Goal: Task Accomplishment & Management: Use online tool/utility

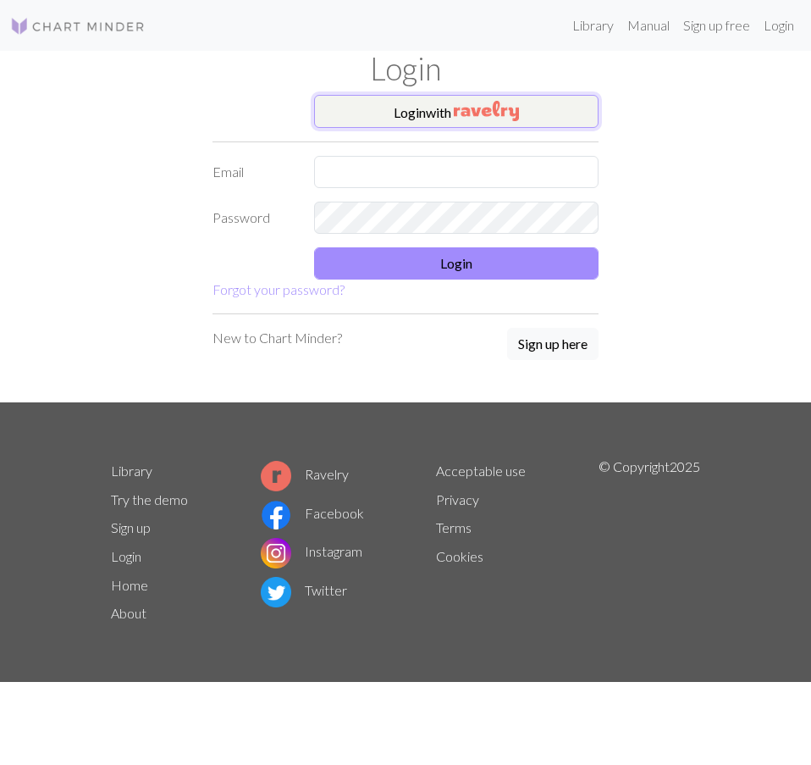
click at [329, 107] on button "Login with" at bounding box center [456, 112] width 285 height 34
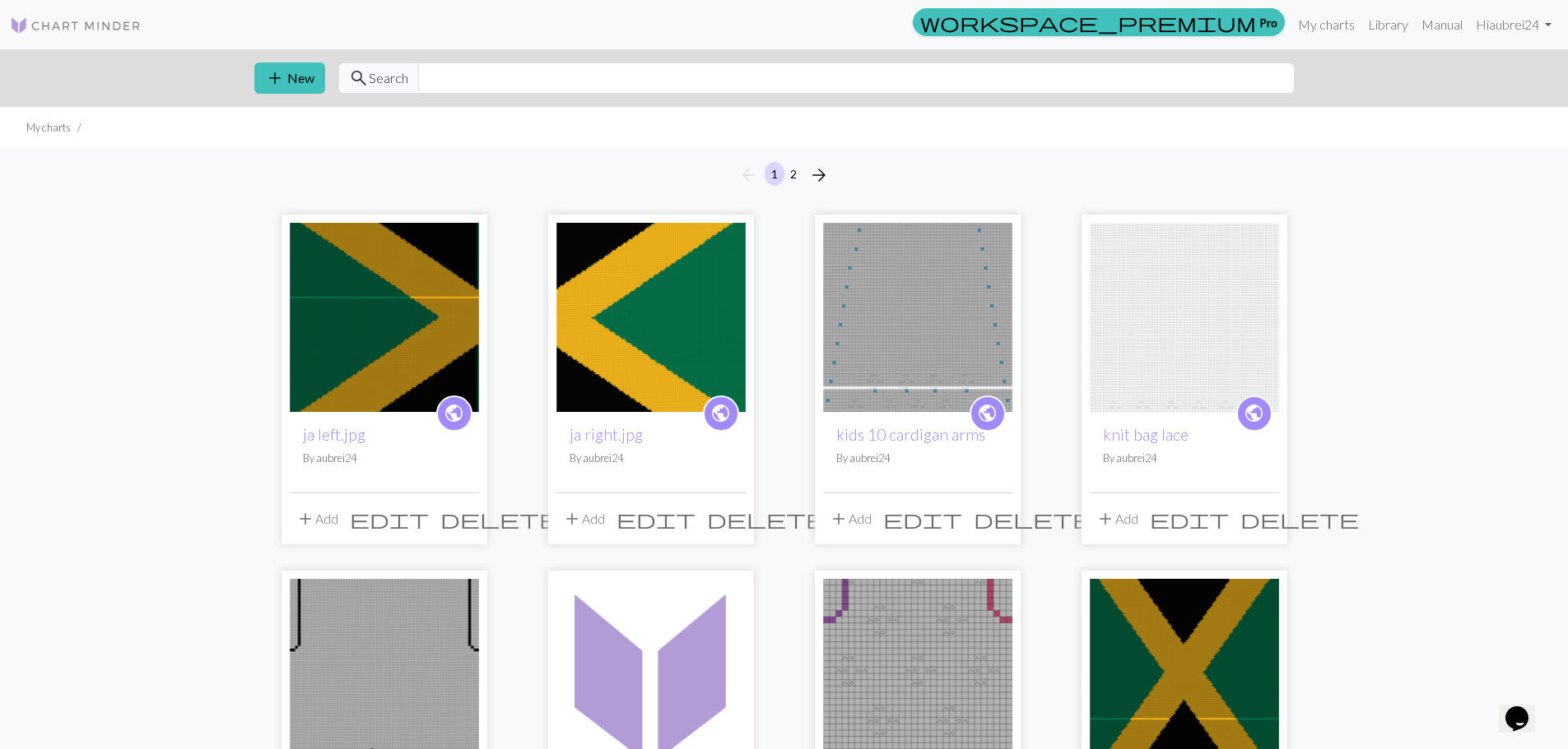
click at [346, 313] on img at bounding box center [384, 317] width 190 height 189
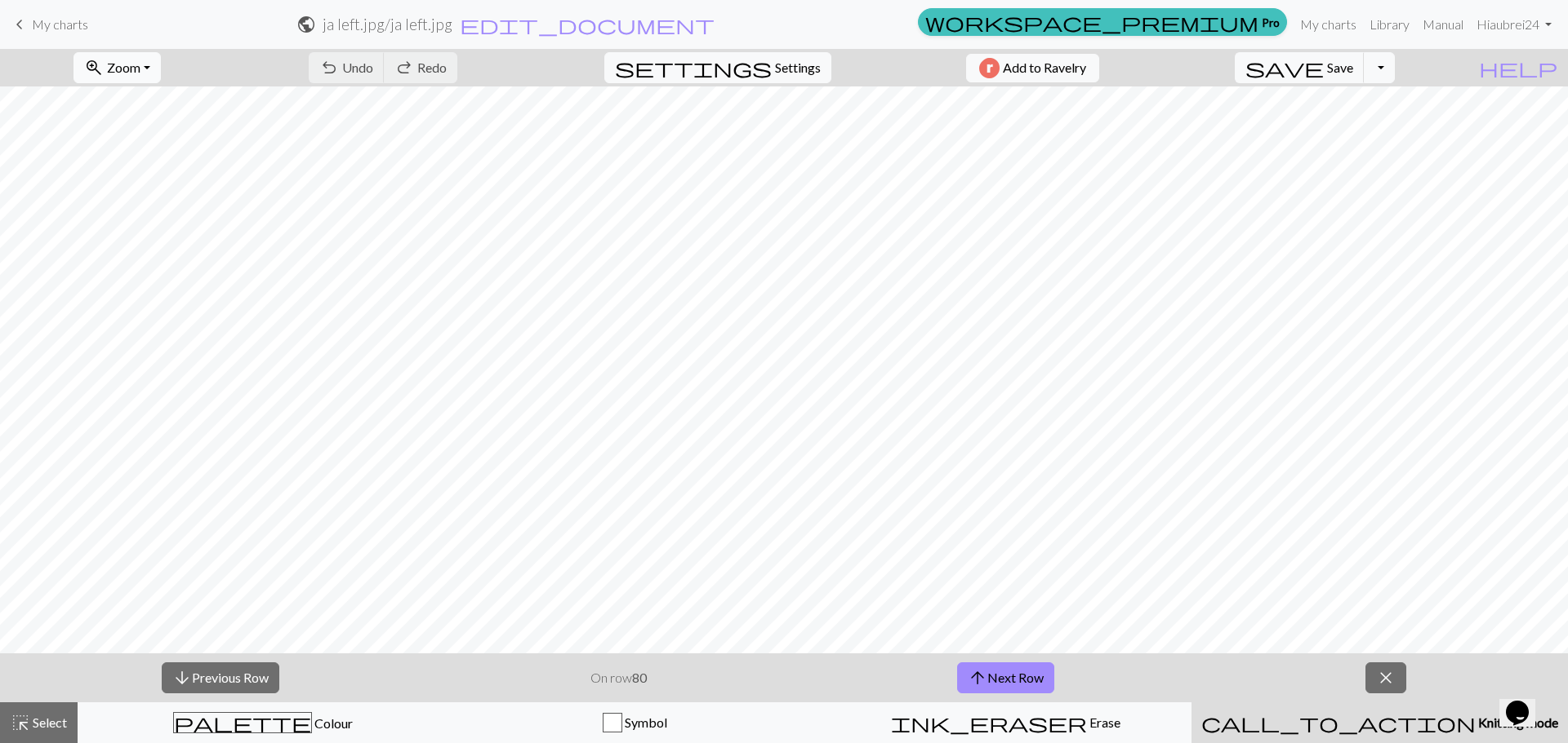
click at [141, 62] on span "Zoom" at bounding box center [123, 67] width 34 height 15
click at [125, 204] on button "50%" at bounding box center [139, 196] width 129 height 26
click at [138, 71] on span "Zoom" at bounding box center [123, 67] width 34 height 15
click at [138, 223] on button "100%" at bounding box center [139, 222] width 129 height 26
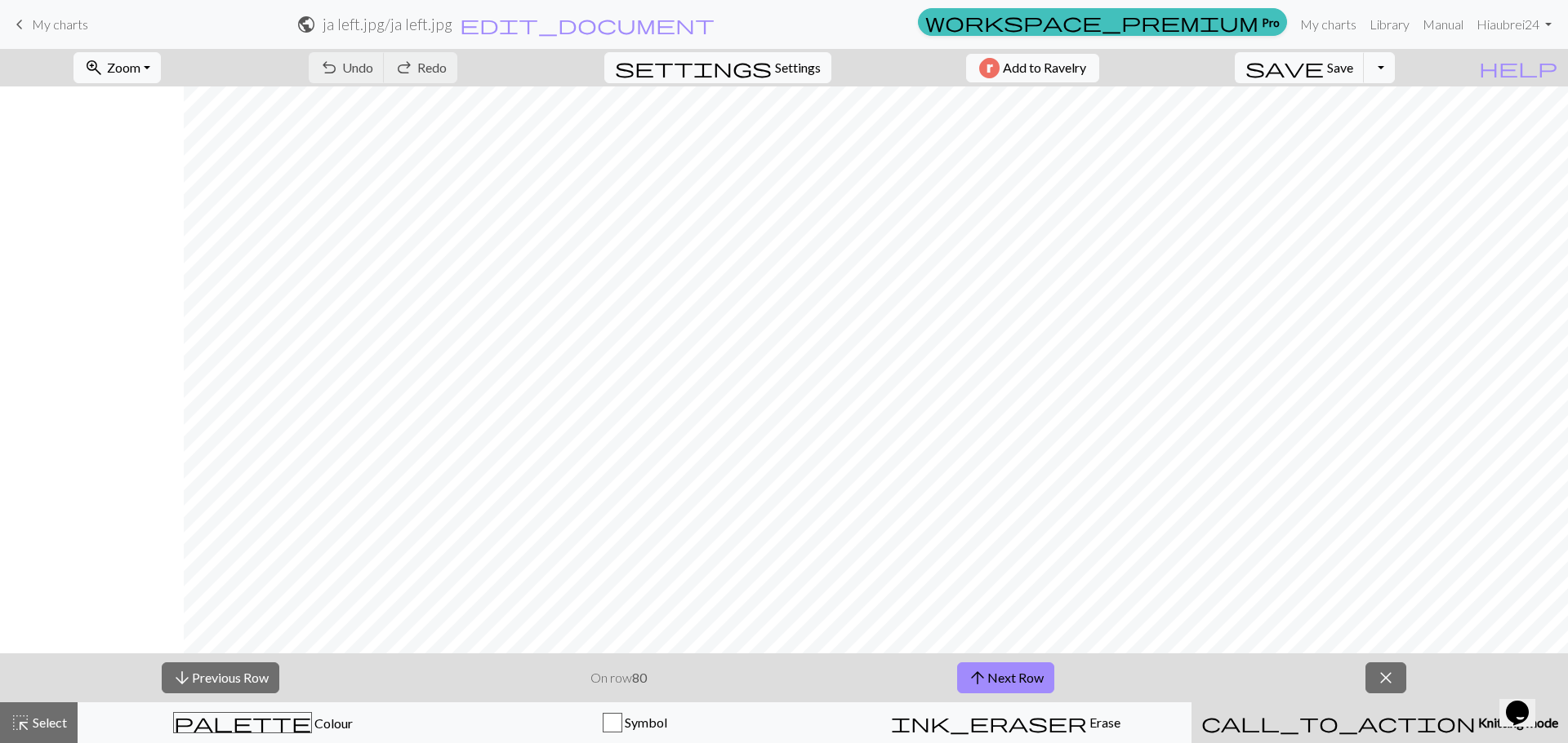
scroll to position [2612, 184]
click at [781, 671] on span "arrow_upward" at bounding box center [977, 678] width 19 height 23
click at [781, 677] on button "arrow_upward Next Row" at bounding box center [1005, 678] width 97 height 31
click at [781, 671] on button "arrow_upward Next Row" at bounding box center [1005, 678] width 97 height 31
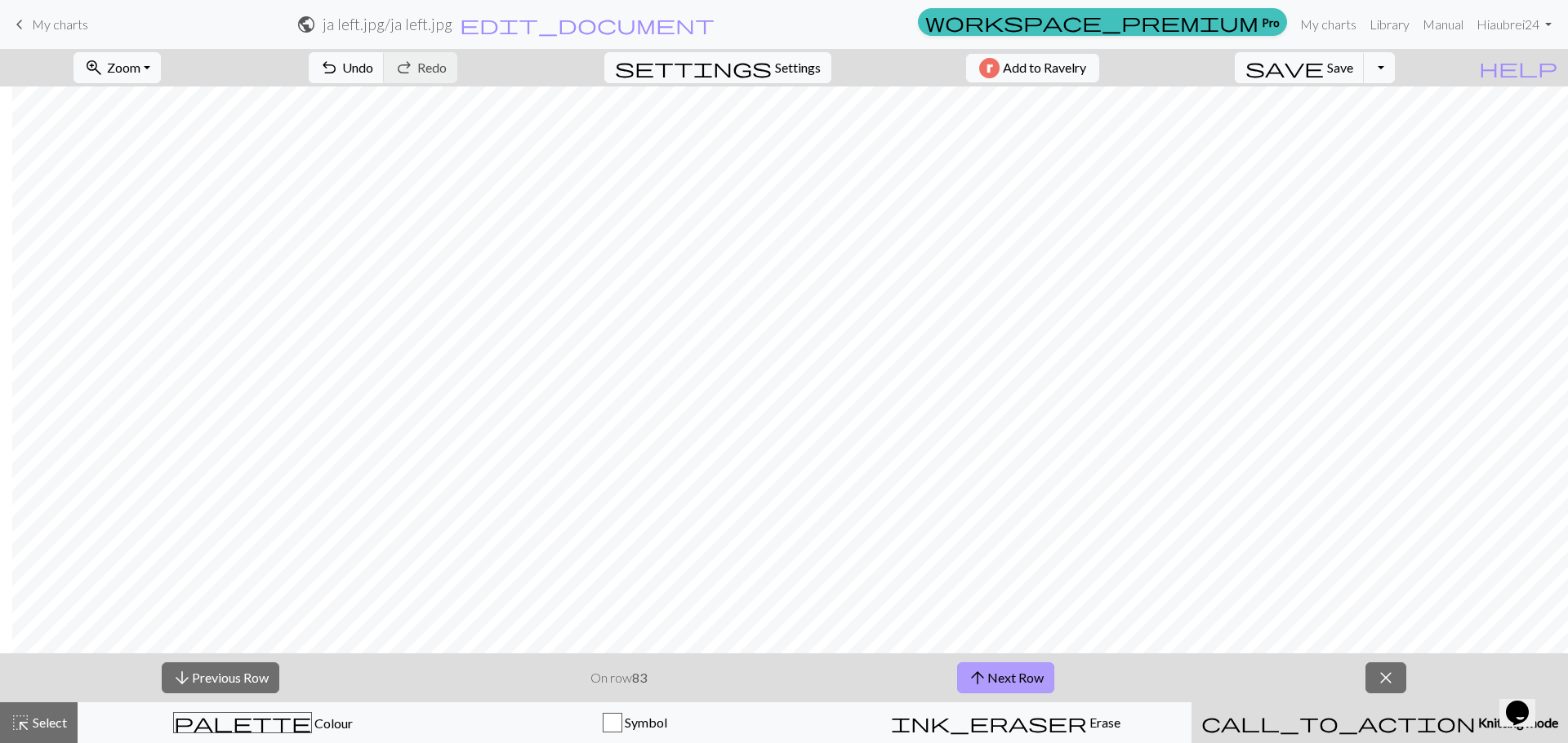
click at [781, 688] on button "arrow_upward Next Row" at bounding box center [1005, 678] width 97 height 31
click at [781, 674] on button "arrow_upward Next Row" at bounding box center [1005, 678] width 97 height 31
click at [781, 680] on span "arrow_upward" at bounding box center [977, 678] width 19 height 23
click at [781, 670] on button "arrow_upward Next Row" at bounding box center [1005, 678] width 97 height 31
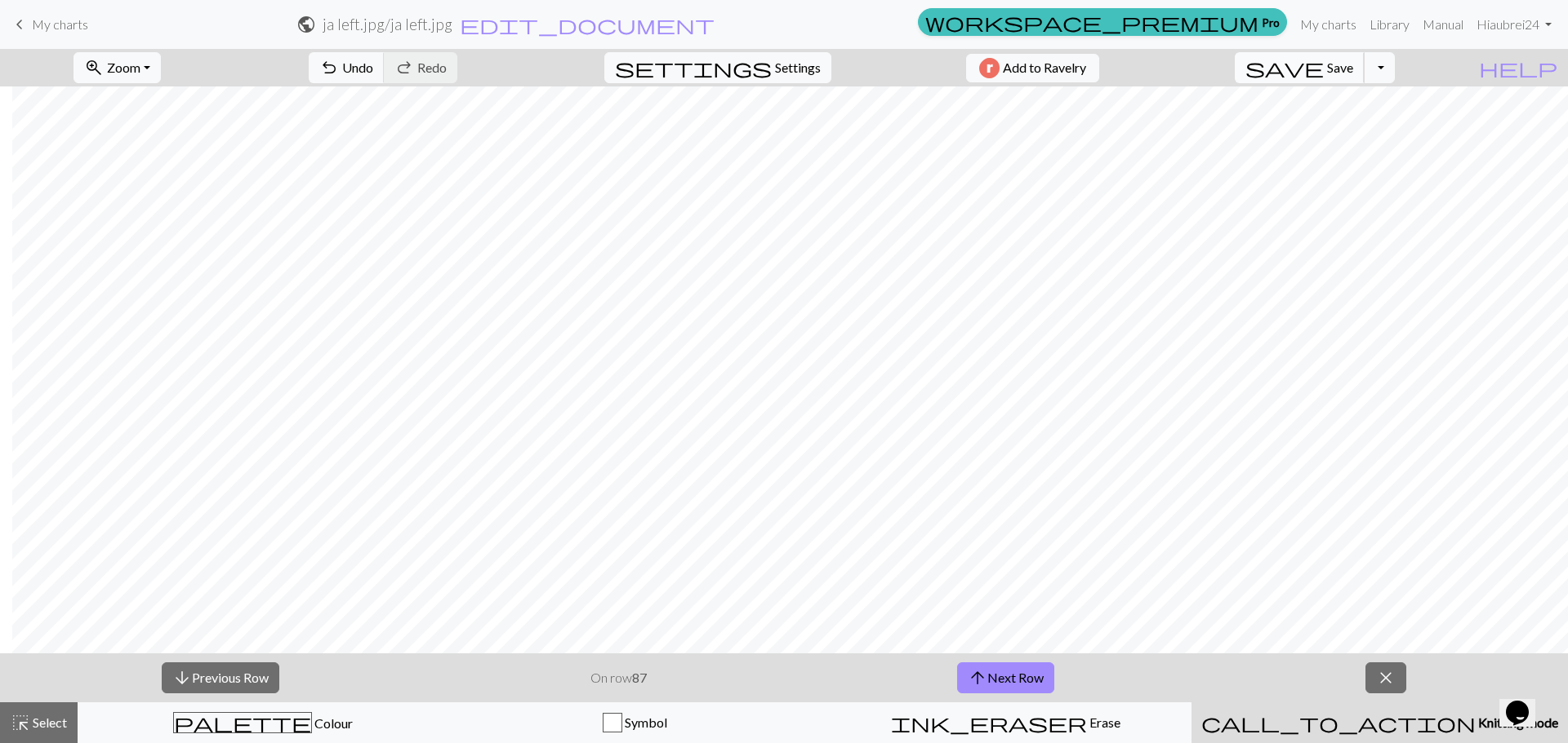
click at [781, 63] on span "Save" at bounding box center [1339, 67] width 26 height 15
click at [781, 674] on button "arrow_upward Next Row" at bounding box center [1005, 678] width 97 height 31
click at [781, 677] on button "arrow_upward Next Row" at bounding box center [1005, 678] width 97 height 31
click at [781, 684] on button "arrow_upward Next Row" at bounding box center [1005, 678] width 97 height 31
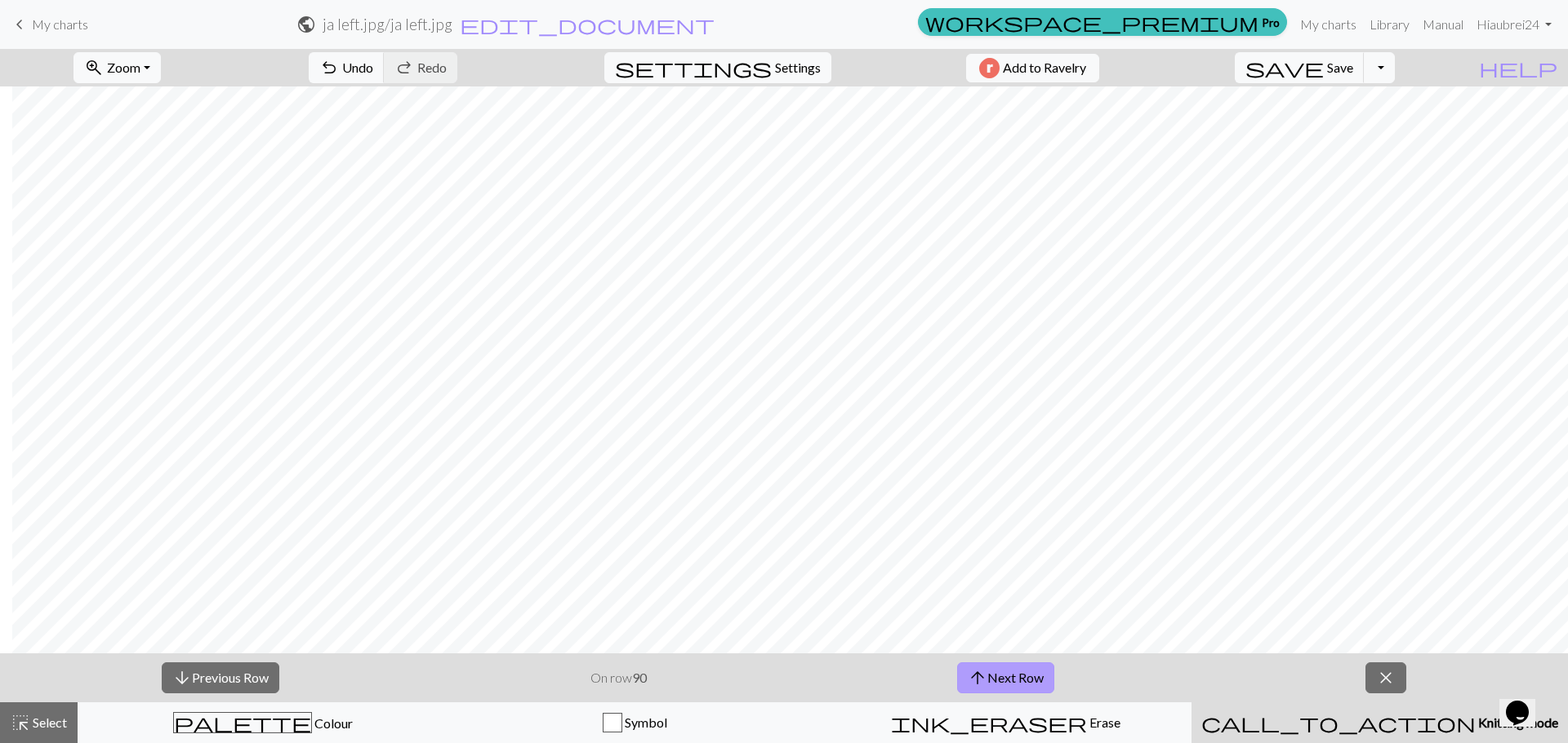
click at [781, 684] on button "arrow_upward Next Row" at bounding box center [1005, 678] width 97 height 31
click at [781, 66] on span "save" at bounding box center [1284, 67] width 78 height 23
click at [781, 675] on button "arrow_upward Next Row" at bounding box center [1005, 678] width 97 height 31
click at [781, 667] on button "arrow_upward Next Row" at bounding box center [1005, 678] width 97 height 31
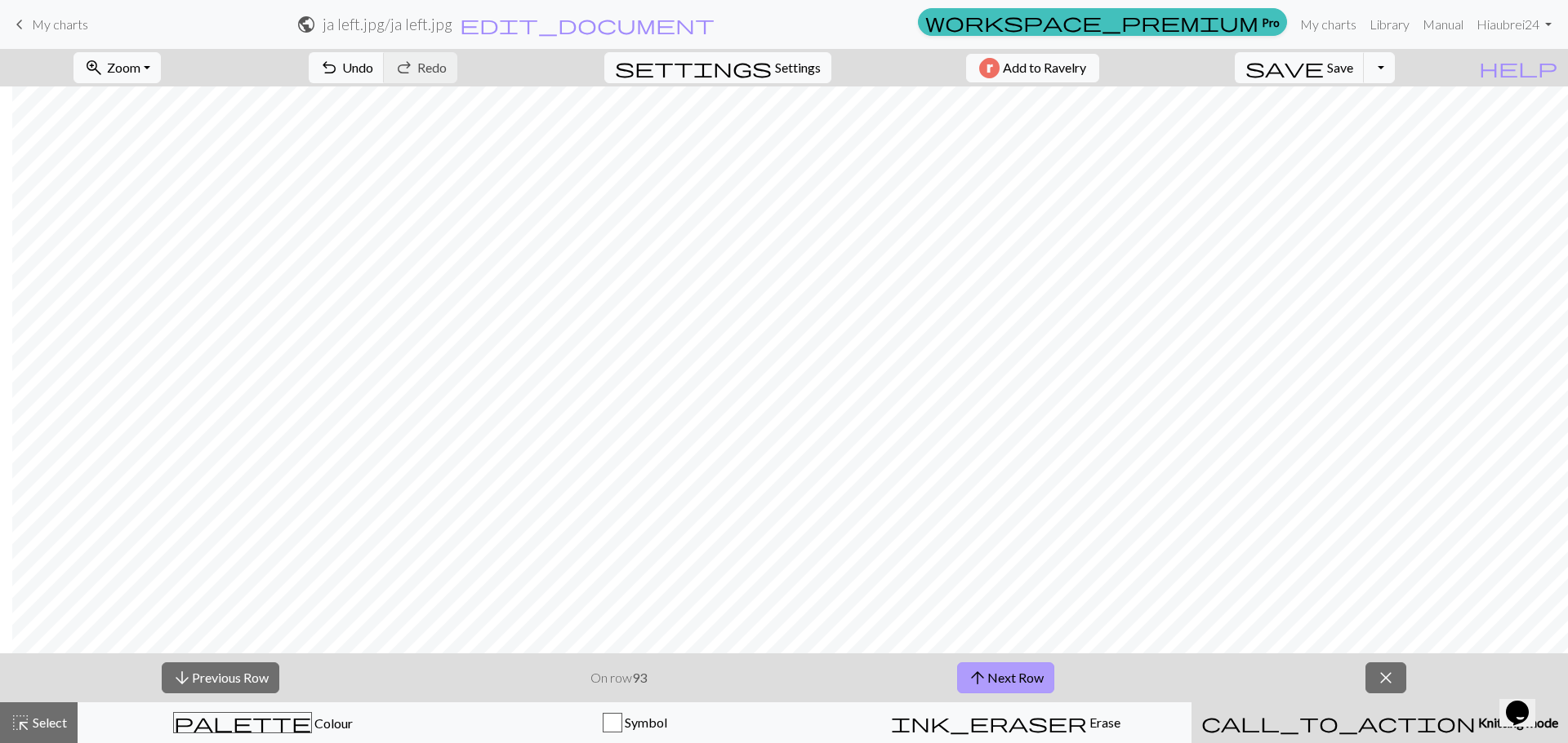
click at [781, 684] on button "arrow_upward Next Row" at bounding box center [1005, 678] width 97 height 31
click at [781, 674] on button "arrow_upward Next Row" at bounding box center [1005, 678] width 97 height 31
click at [781, 679] on button "arrow_upward Next Row" at bounding box center [1005, 678] width 97 height 31
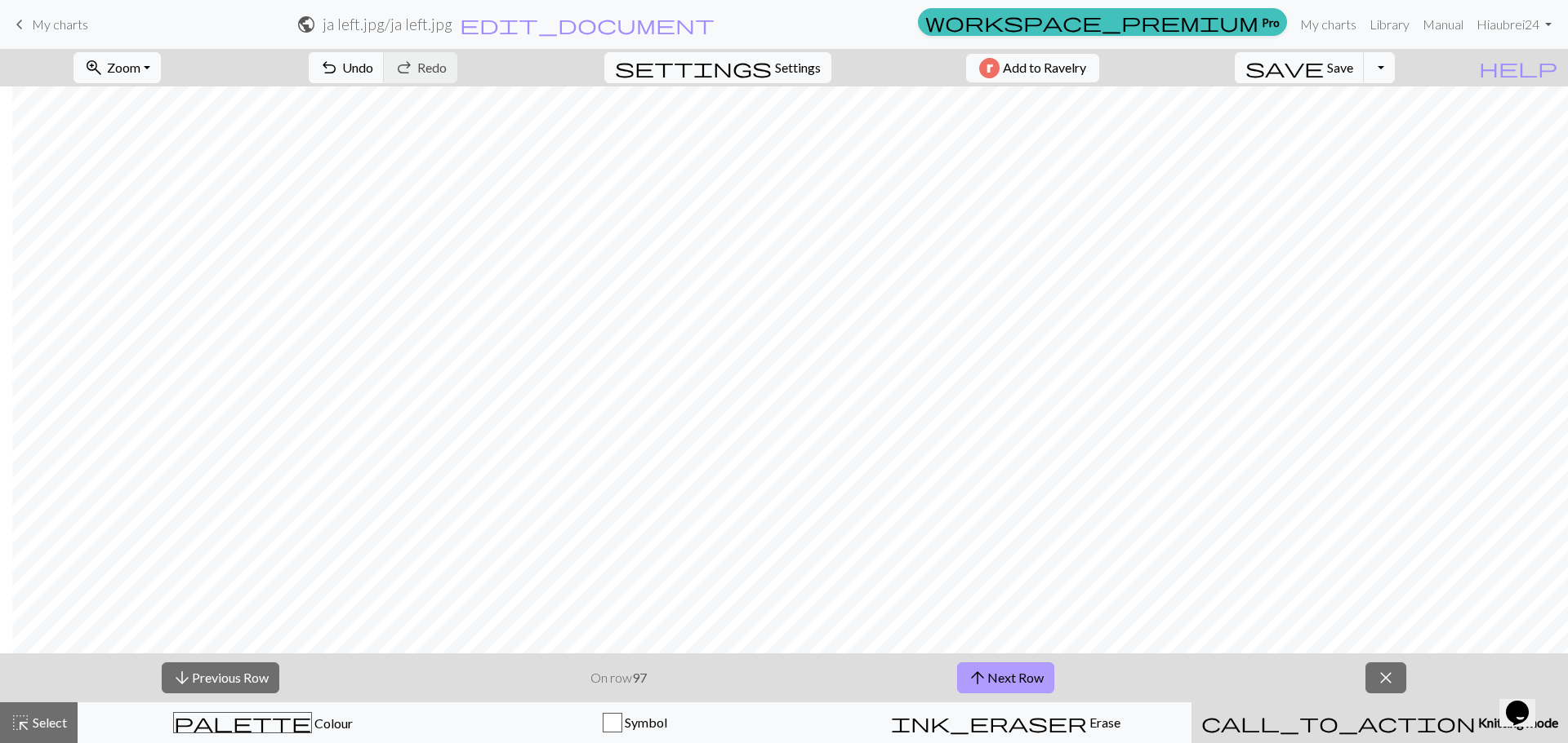
click at [781, 675] on button "arrow_upward Next Row" at bounding box center [1005, 678] width 97 height 31
click at [781, 675] on button "arrow_upward Next Row" at bounding box center [1009, 678] width 97 height 31
click at [781, 672] on button "arrow_upward Next Row" at bounding box center [1009, 678] width 97 height 31
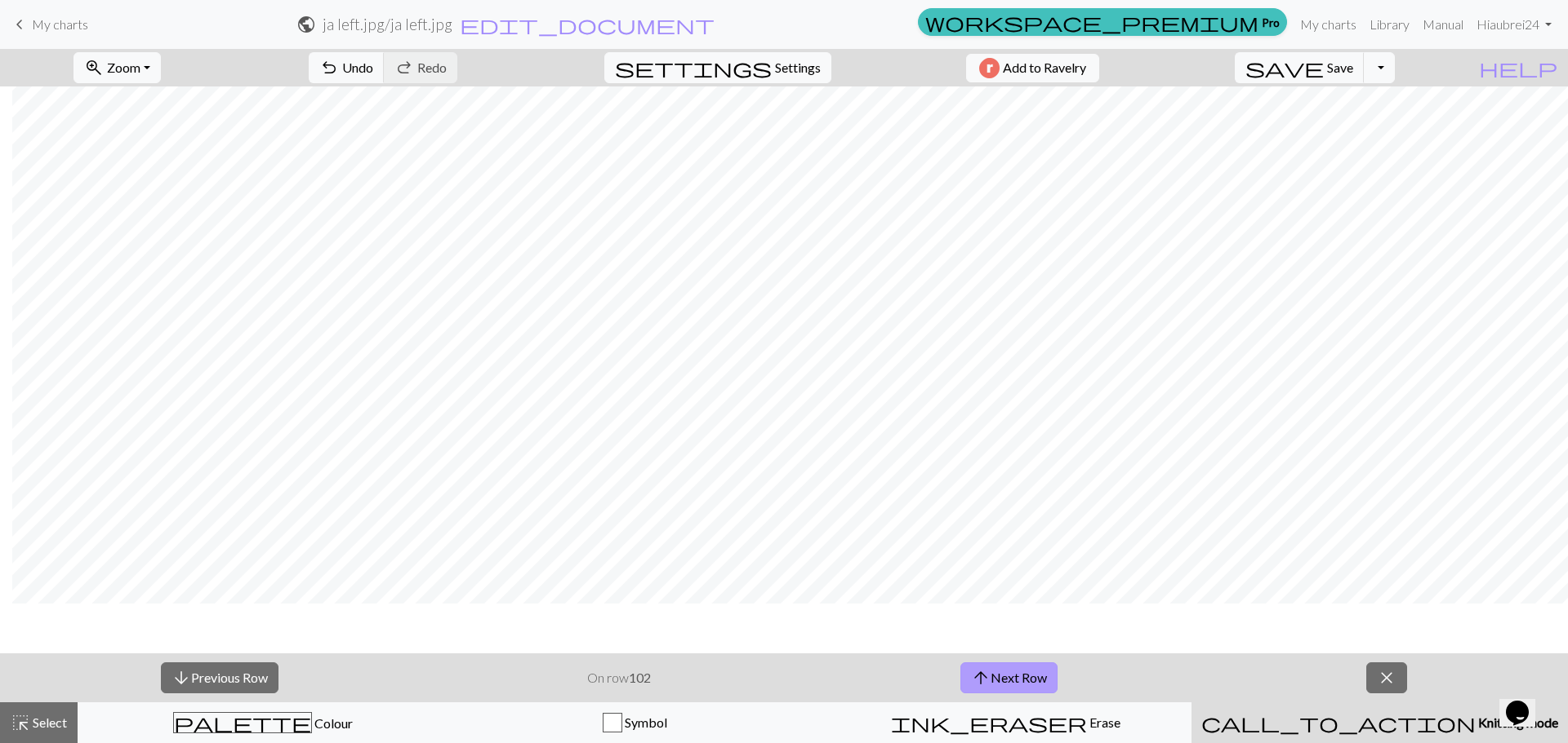
scroll to position [1551, 184]
click at [781, 678] on button "arrow_upward Next Row" at bounding box center [1009, 678] width 97 height 31
drag, startPoint x: 39, startPoint y: 24, endPoint x: 839, endPoint y: 54, distance: 800.6
click at [39, 24] on span "My charts" at bounding box center [60, 24] width 56 height 15
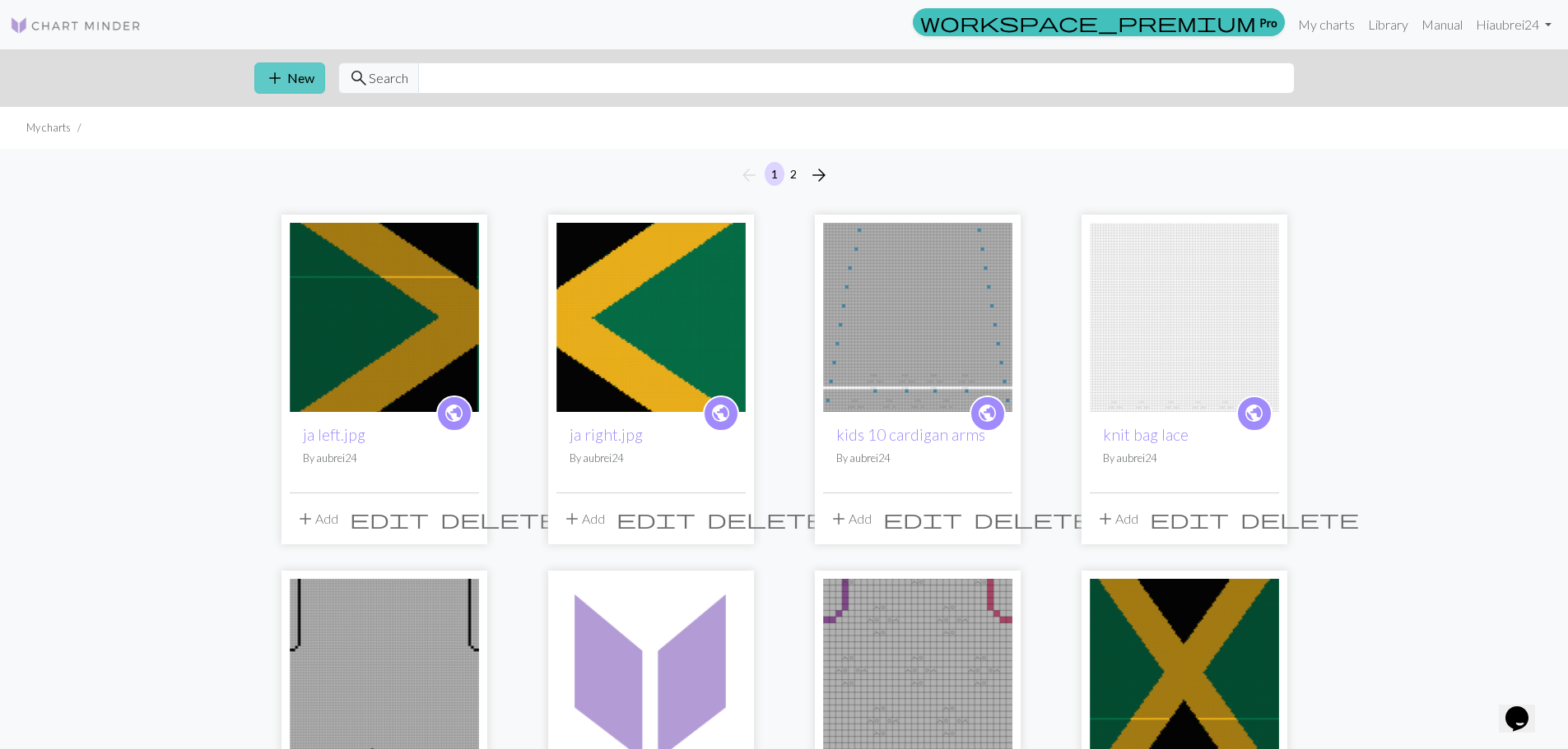
click at [279, 73] on span "add" at bounding box center [275, 79] width 19 height 23
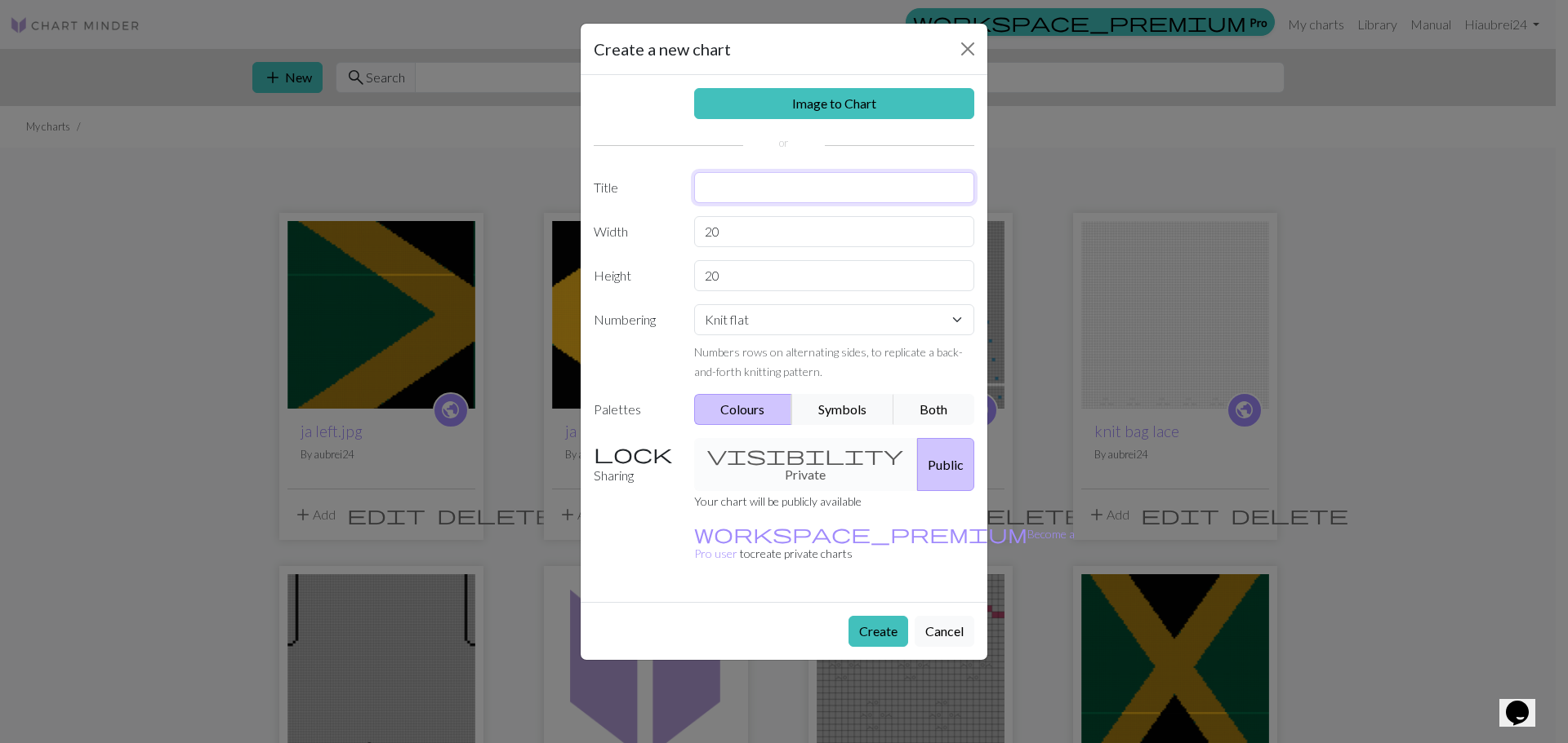
click at [737, 176] on input "text" at bounding box center [834, 188] width 281 height 31
type input "JA cardigan"
drag, startPoint x: 740, startPoint y: 237, endPoint x: 651, endPoint y: 237, distance: 89.0
click at [651, 237] on div "Width 20" at bounding box center [783, 231] width 400 height 31
type input "82"
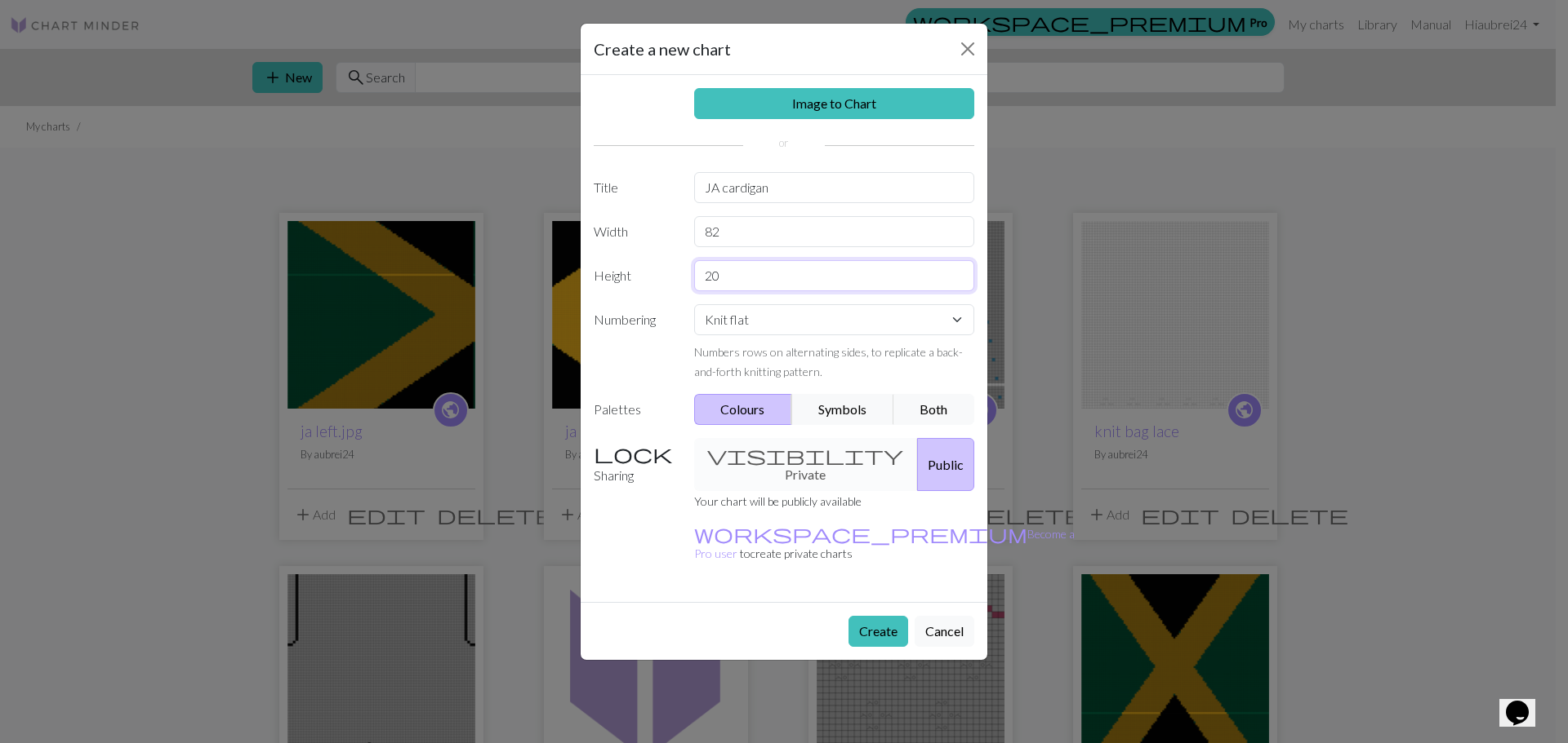
drag, startPoint x: 739, startPoint y: 284, endPoint x: 658, endPoint y: 269, distance: 82.4
click at [658, 269] on div "Height 20" at bounding box center [783, 276] width 400 height 31
type input "138"
click at [781, 616] on button "Create" at bounding box center [879, 631] width 60 height 31
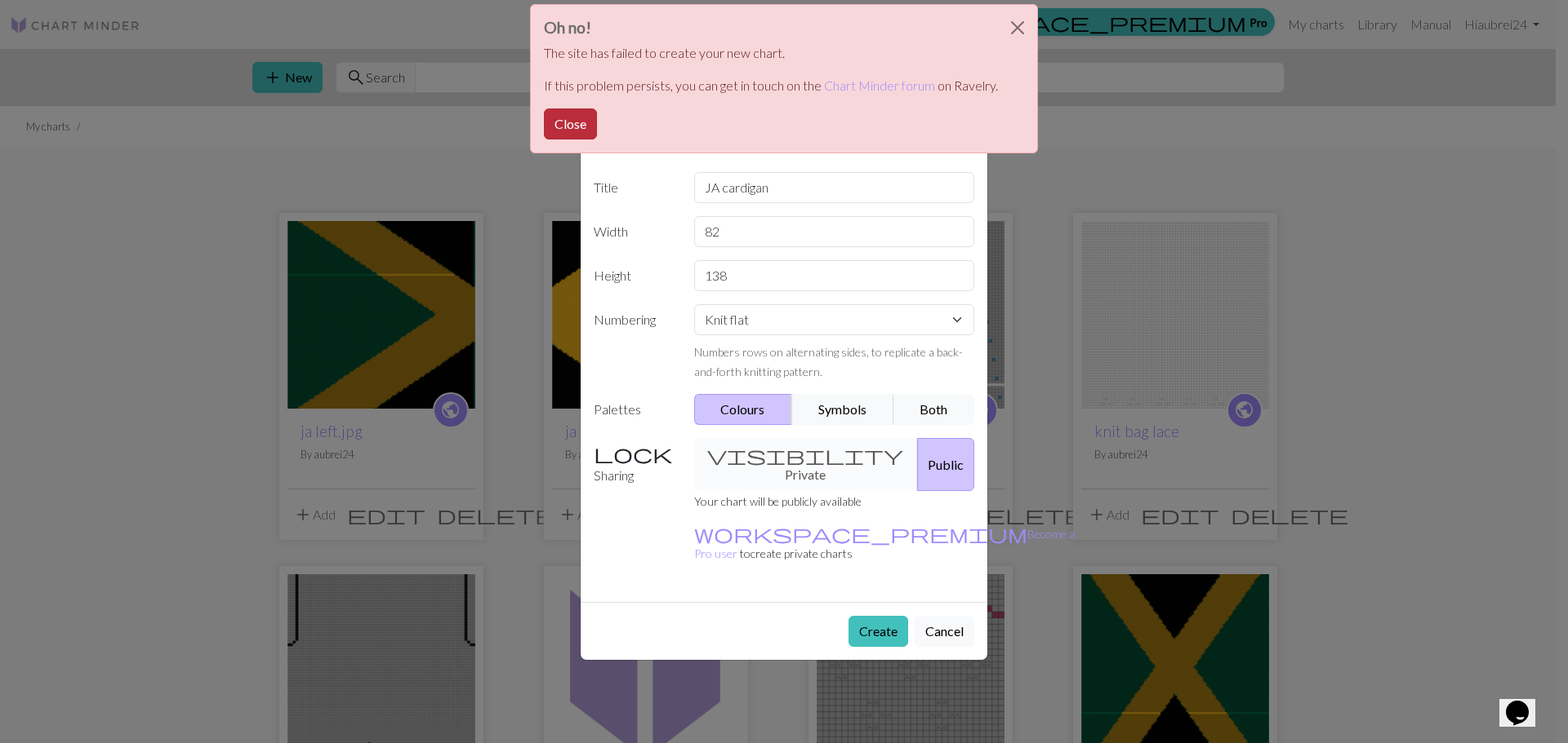
click at [575, 122] on button "Close" at bounding box center [570, 124] width 53 height 31
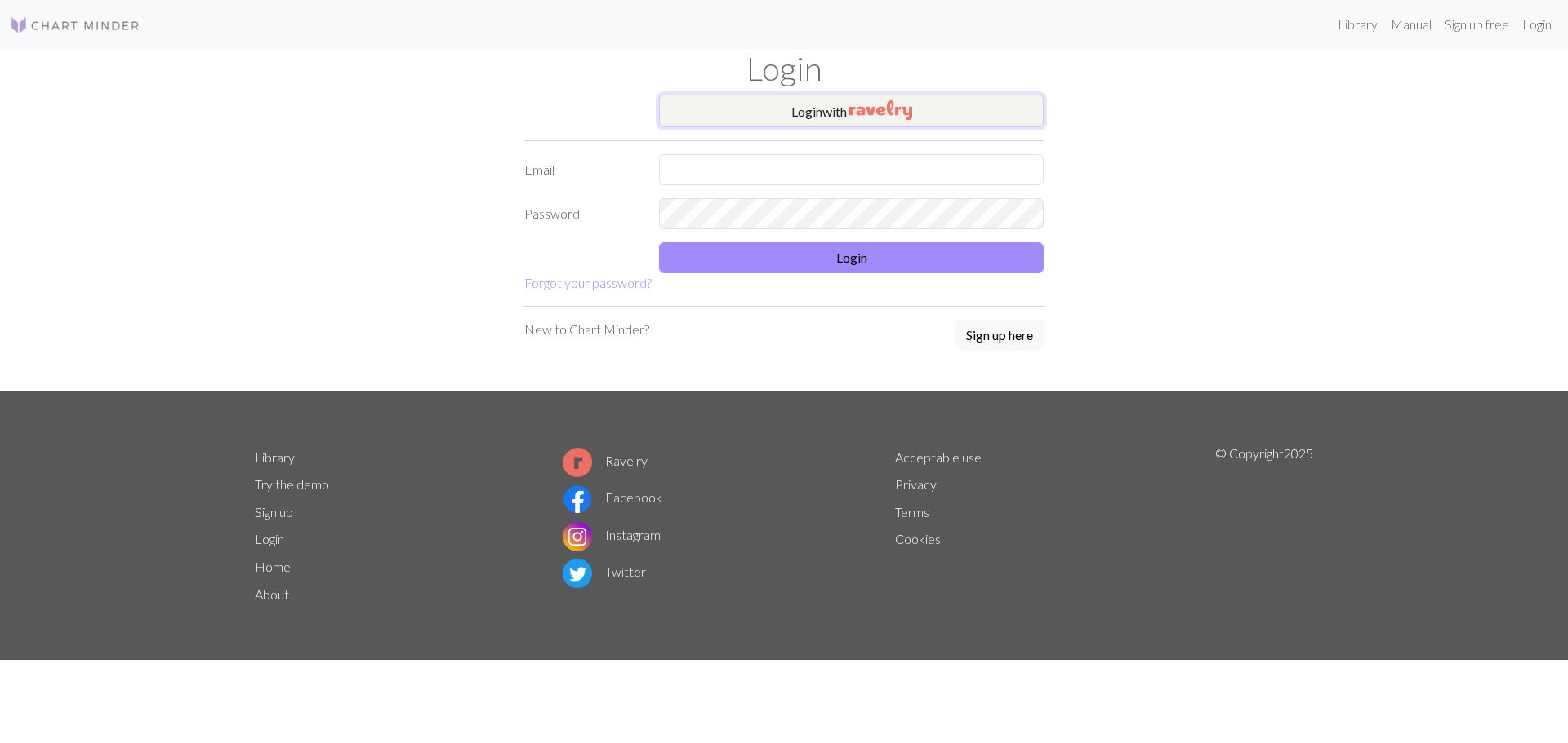
click at [818, 118] on button "Login with" at bounding box center [851, 111] width 385 height 33
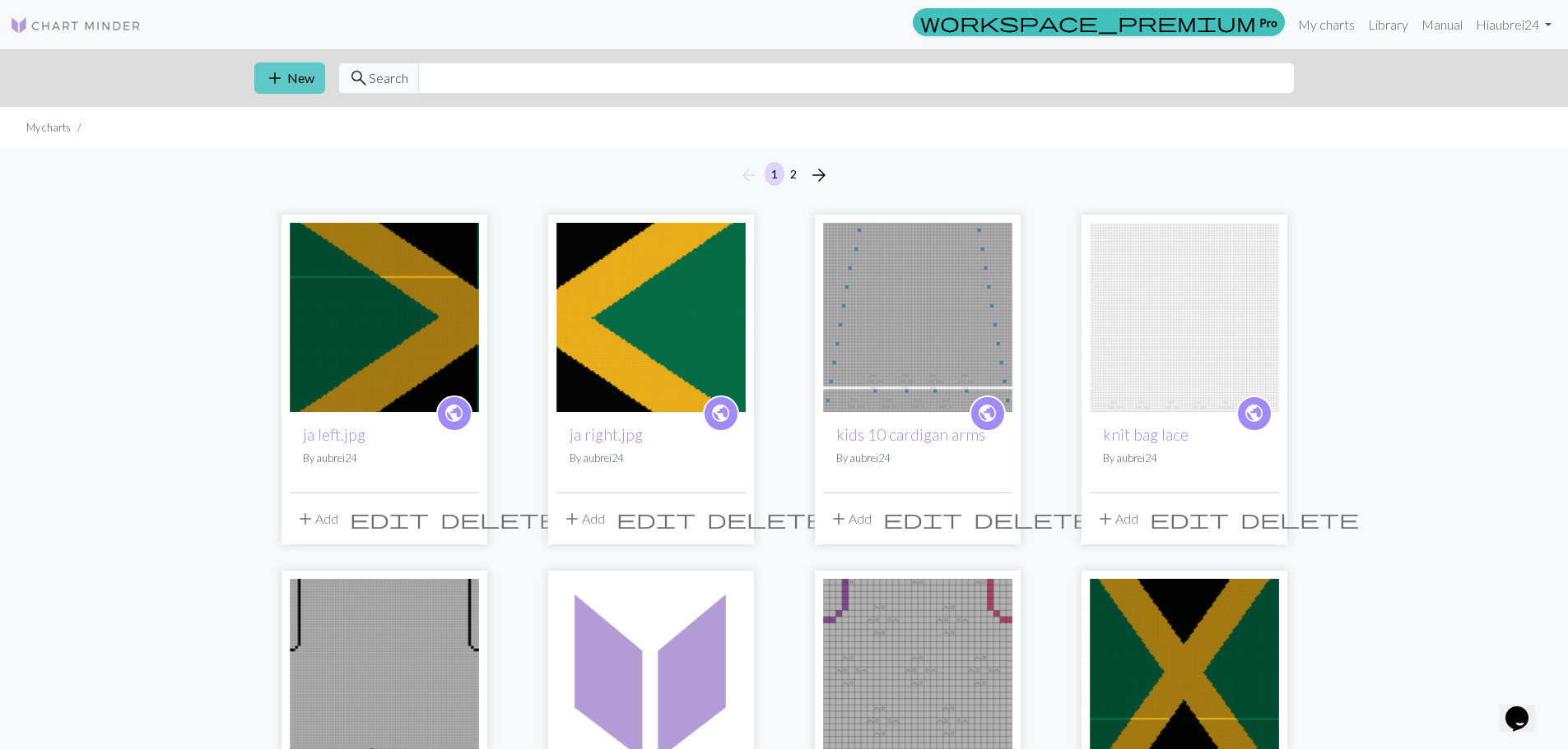
click at [292, 79] on button "add New" at bounding box center [290, 78] width 71 height 31
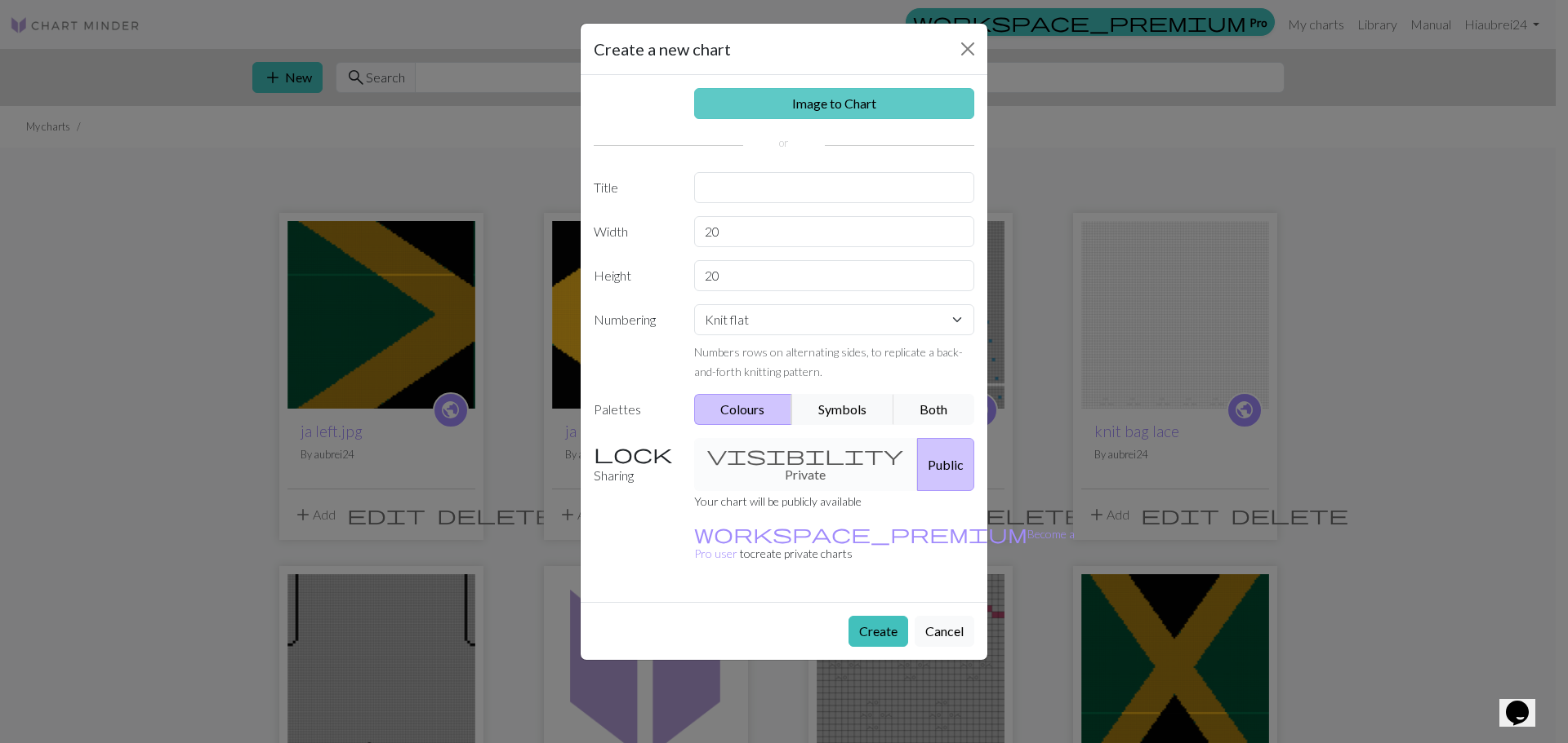
click at [809, 100] on link "Image to Chart" at bounding box center [834, 103] width 281 height 31
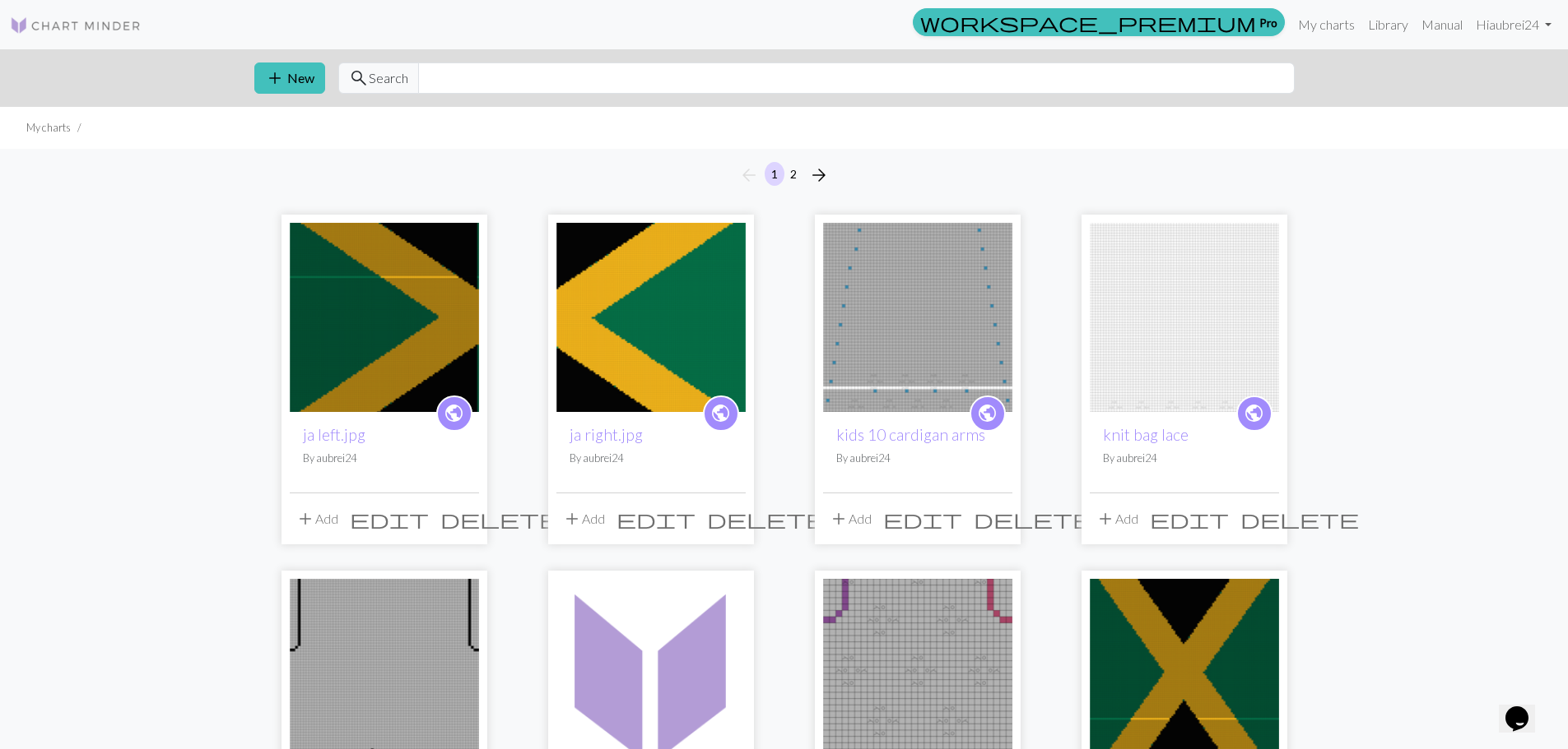
click at [298, 58] on div "add New search Search" at bounding box center [784, 78] width 1087 height 57
click at [296, 62] on button "add New" at bounding box center [290, 78] width 71 height 31
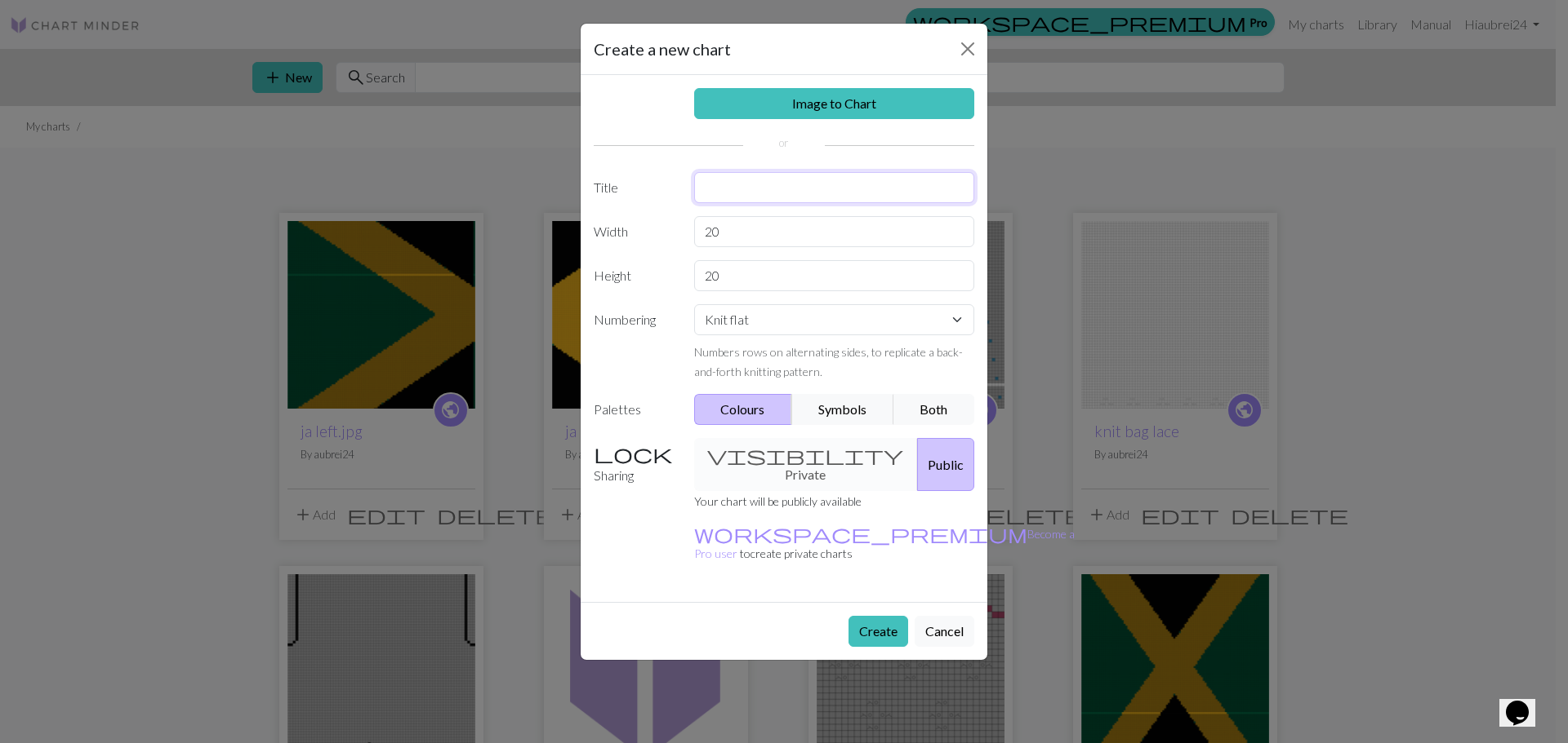
click at [753, 184] on input "text" at bounding box center [834, 188] width 281 height 31
type input "JA cardigan"
drag, startPoint x: 734, startPoint y: 244, endPoint x: 726, endPoint y: 245, distance: 8.1
click at [726, 245] on input "20" at bounding box center [834, 231] width 281 height 31
drag, startPoint x: 726, startPoint y: 245, endPoint x: 610, endPoint y: 205, distance: 122.7
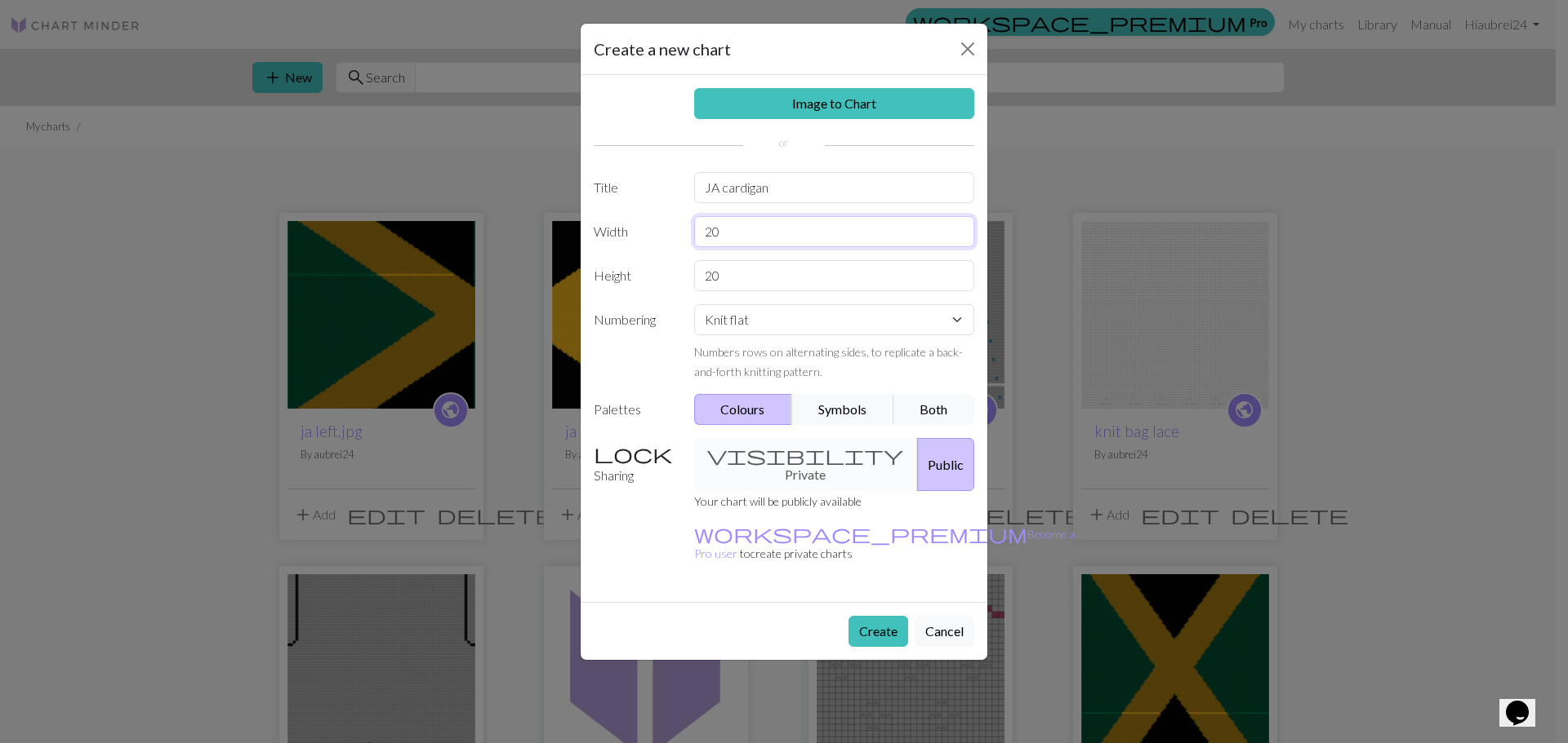
click at [610, 205] on div "Image to Chart Title JA cardigan Width 20 Height 20 Numbering Knit flat Knit in…" at bounding box center [784, 338] width 407 height 527
type input "82"
drag, startPoint x: 802, startPoint y: 263, endPoint x: 625, endPoint y: 243, distance: 178.1
click at [626, 243] on div "Image to Chart Title JA cardigan Width 82 Height 20 Numbering Knit flat Knit in…" at bounding box center [784, 338] width 407 height 527
type input "138"
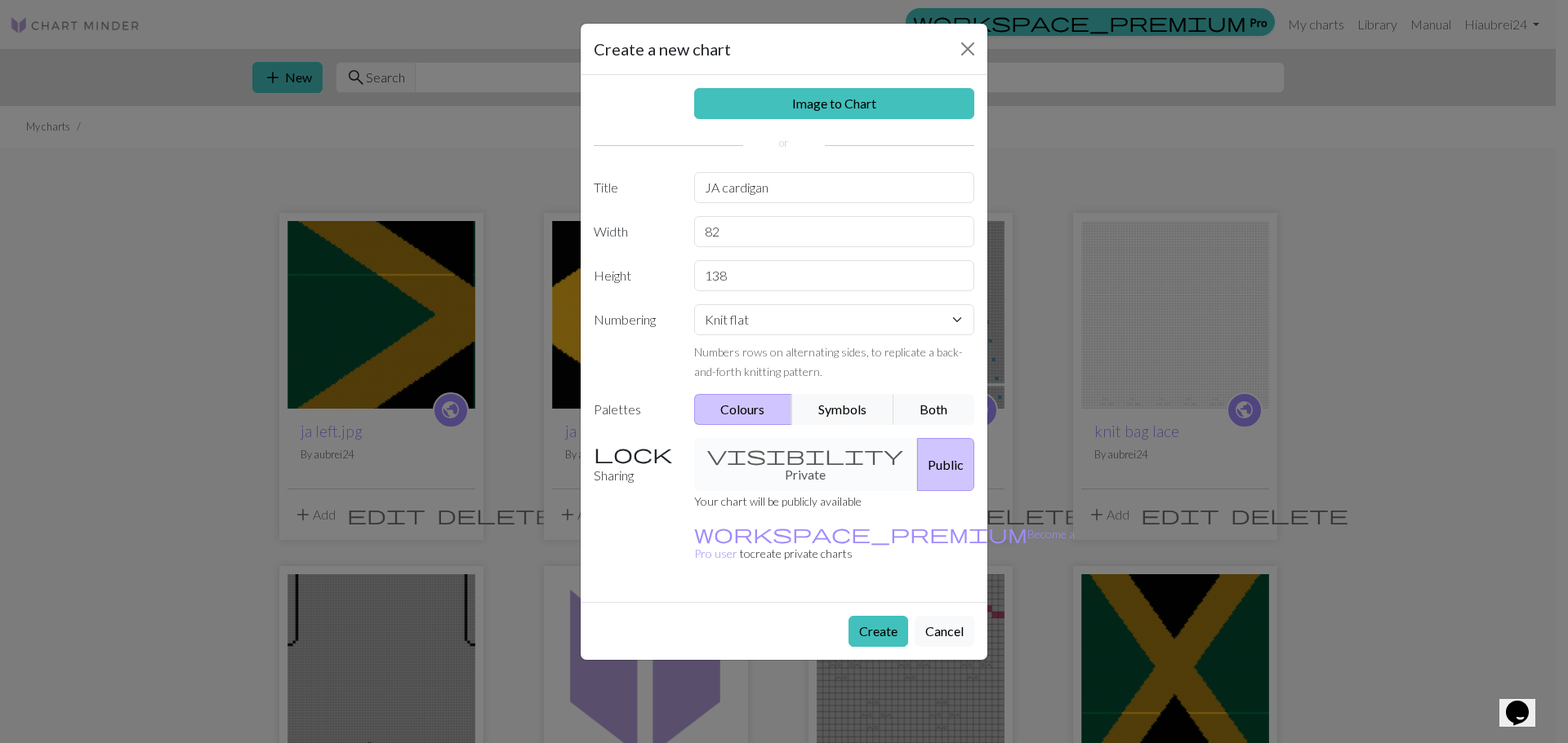
click at [856, 549] on form "Create a new chart Image to Chart Title JA cardigan Width 82 Height 138 Numberi…" at bounding box center [784, 342] width 407 height 636
click at [881, 616] on button "Create" at bounding box center [879, 631] width 60 height 31
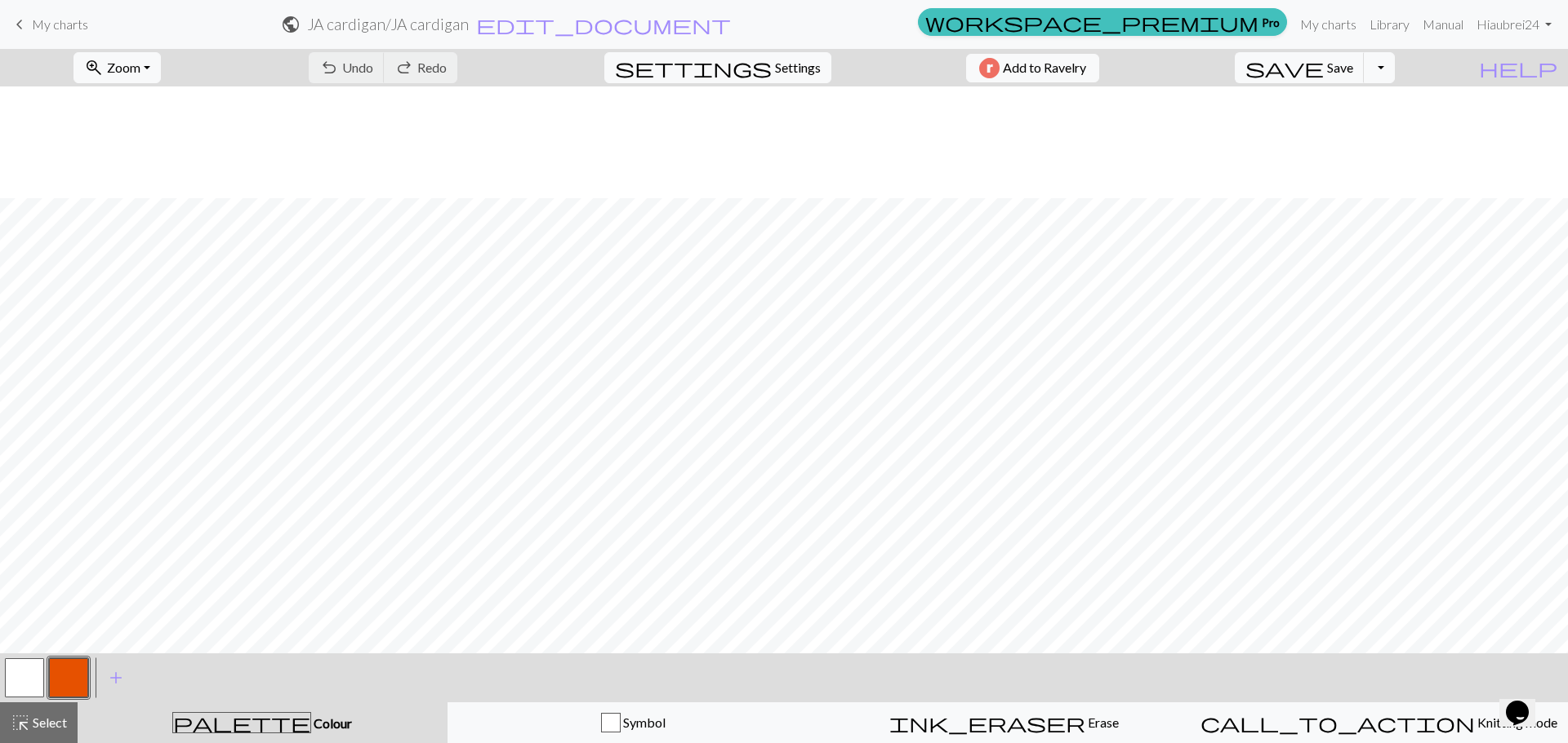
scroll to position [1770, 0]
click at [132, 56] on button "zoom_in Zoom Zoom" at bounding box center [117, 67] width 88 height 31
click at [152, 98] on button "Fit all" at bounding box center [139, 103] width 129 height 26
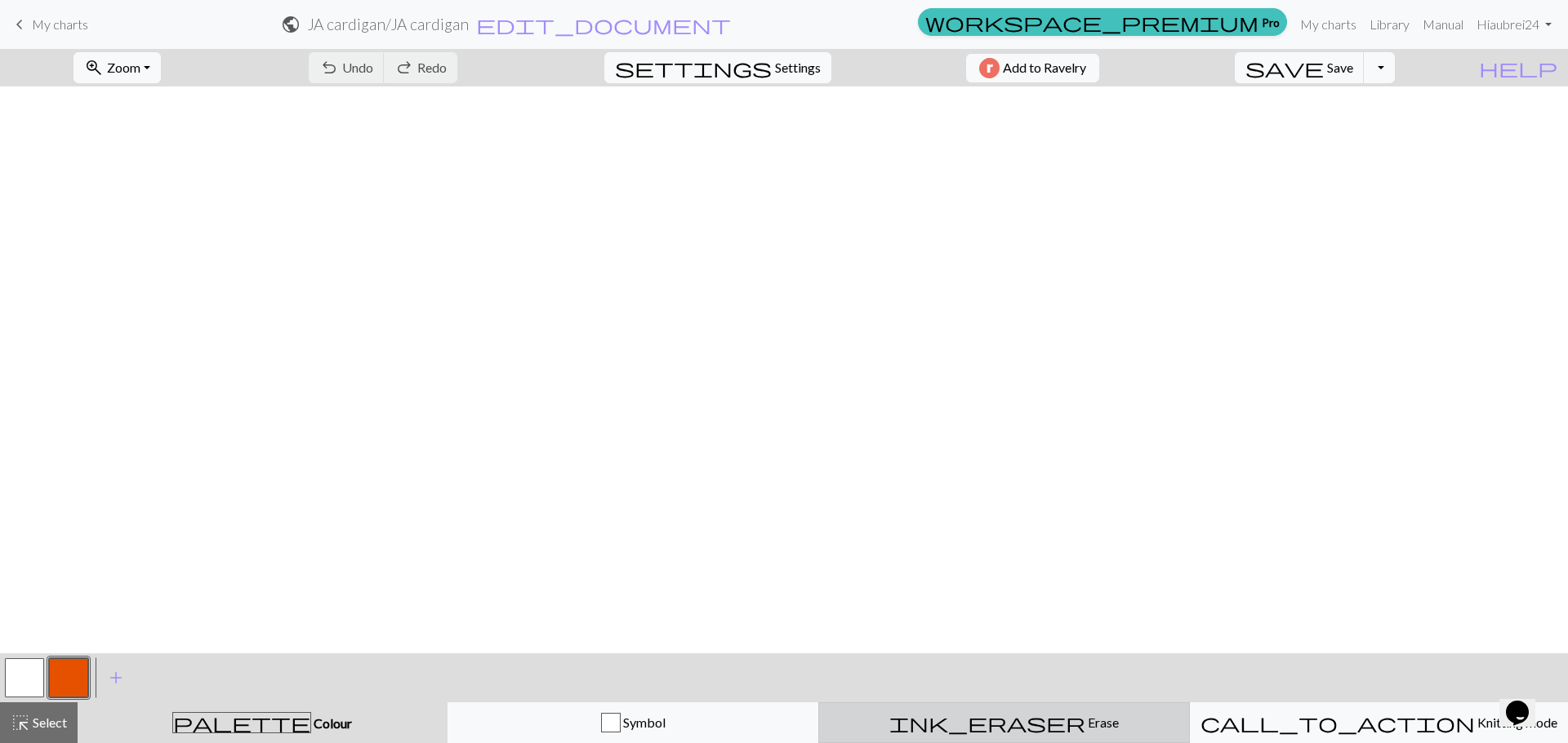
scroll to position [571, 0]
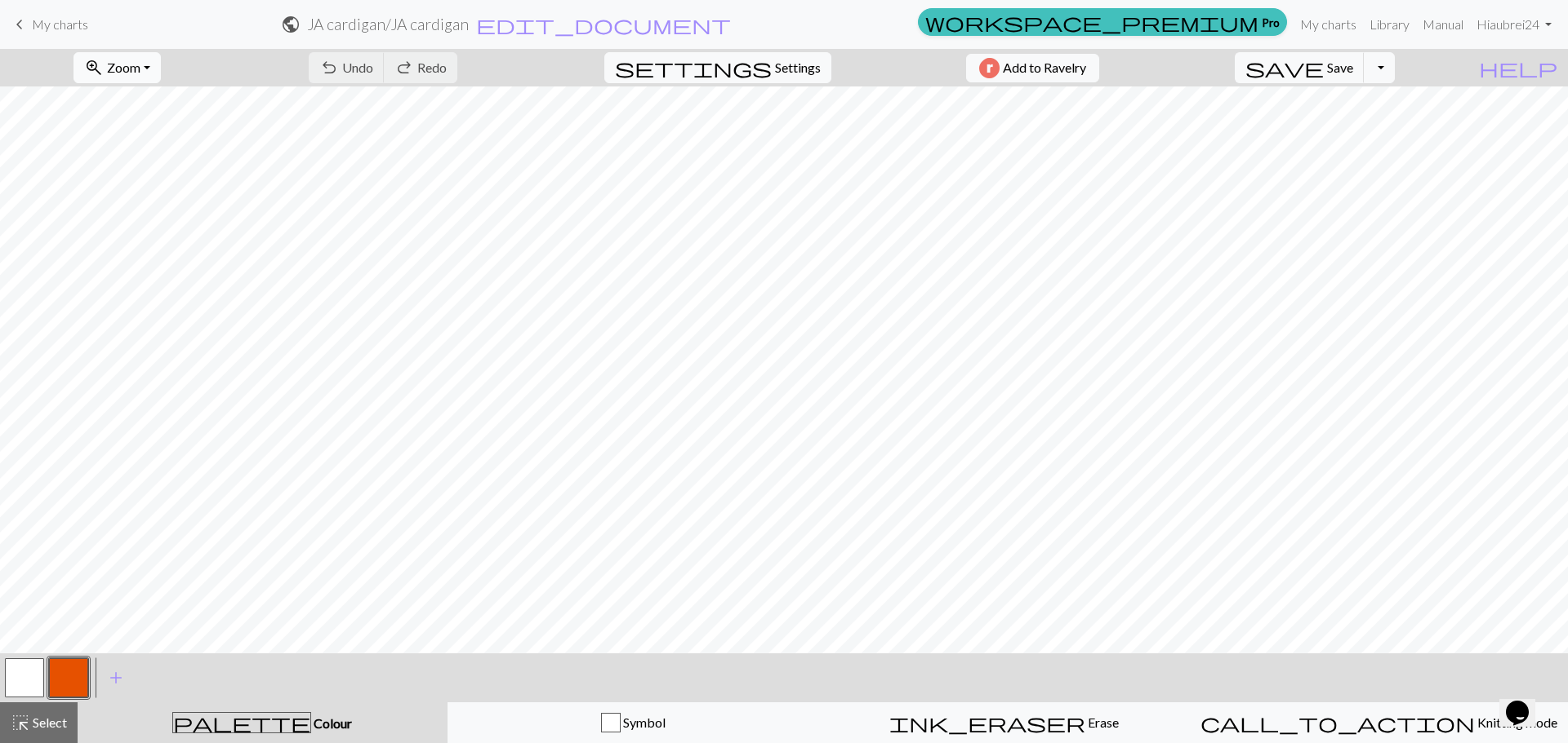
click at [131, 74] on button "zoom_in Zoom Zoom" at bounding box center [117, 67] width 88 height 31
click at [117, 217] on button "100%" at bounding box center [139, 222] width 129 height 26
click at [69, 676] on button "button" at bounding box center [68, 677] width 40 height 40
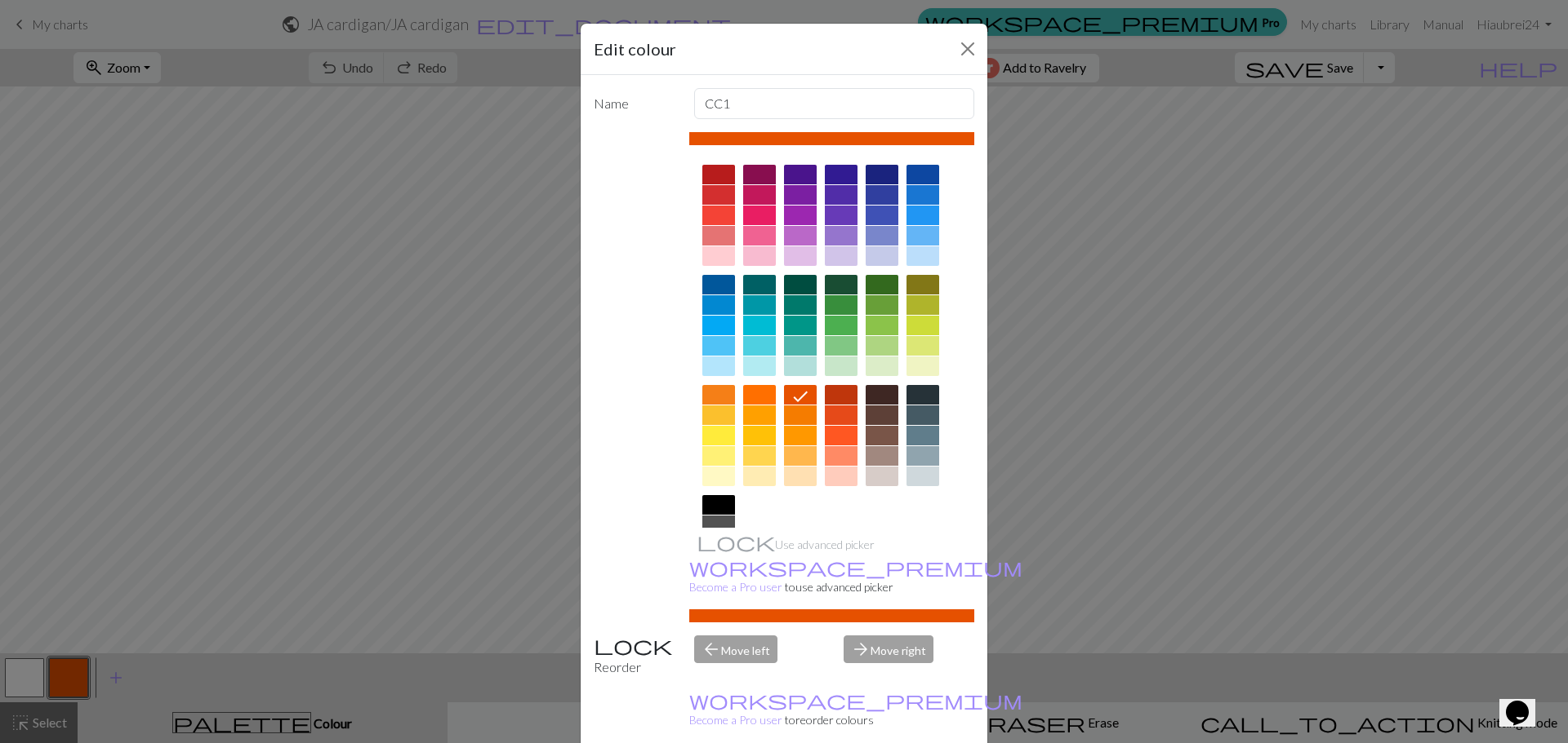
scroll to position [88, 0]
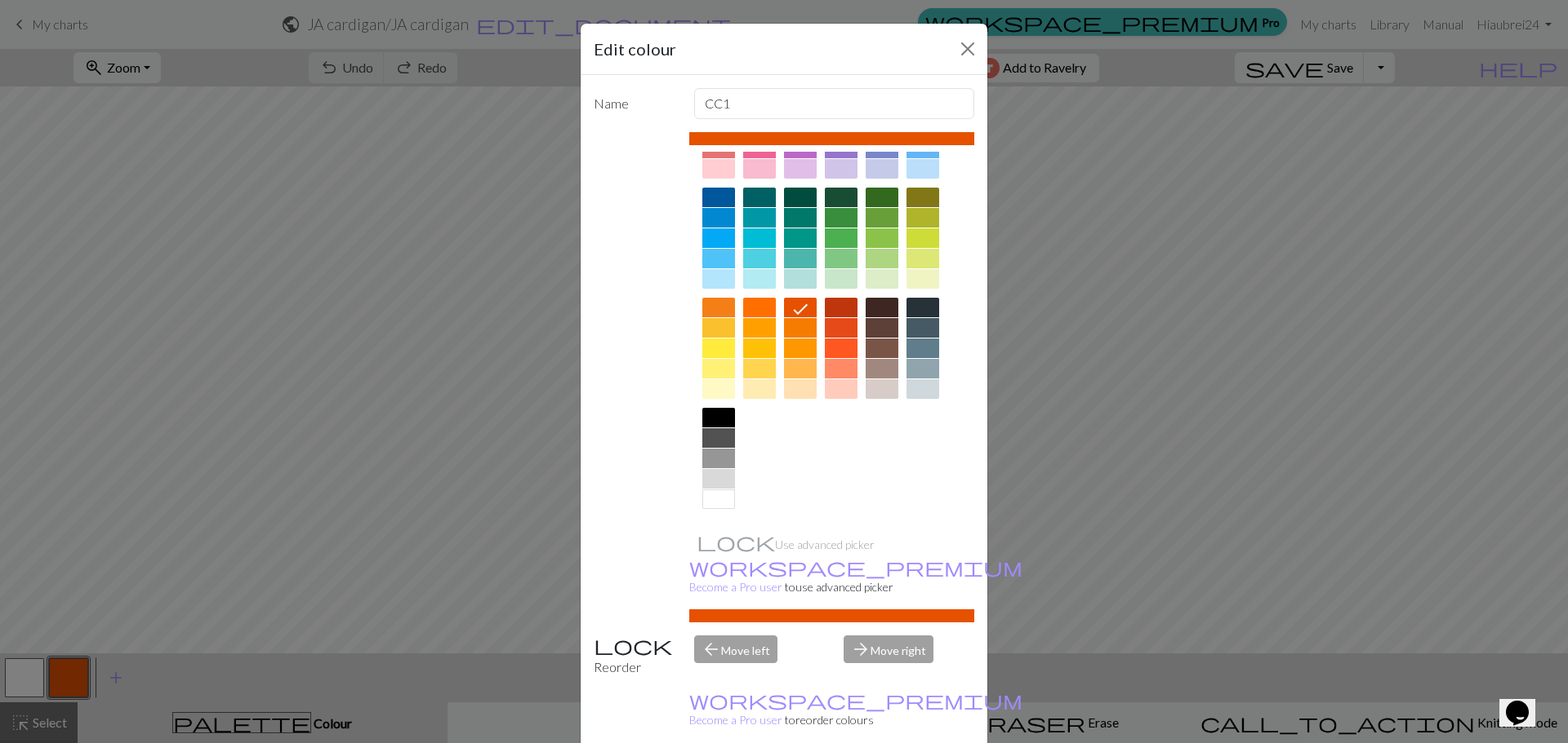
click at [716, 423] on div at bounding box center [718, 417] width 33 height 19
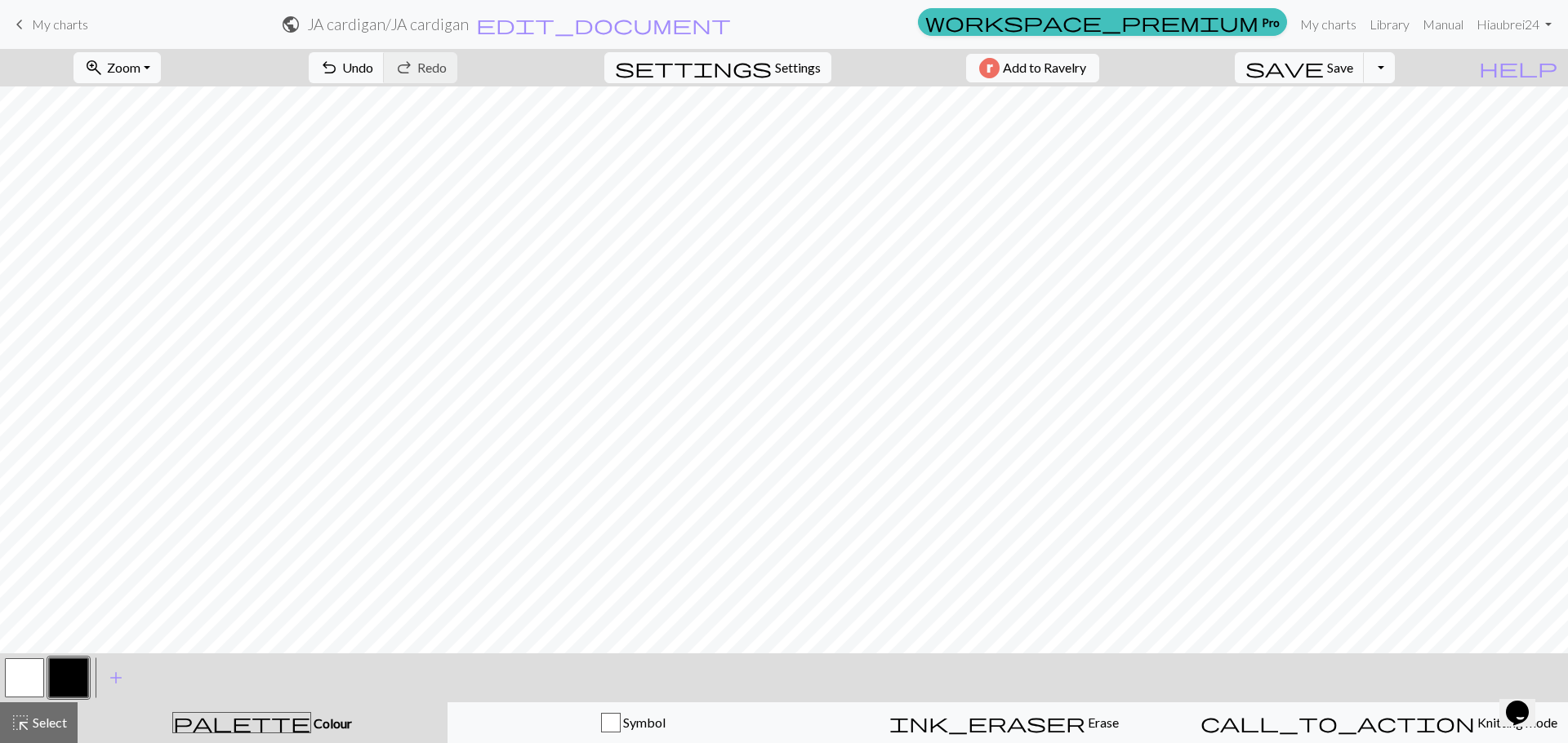
click at [3, 678] on div at bounding box center [25, 678] width 44 height 44
click at [24, 678] on button "button" at bounding box center [24, 677] width 40 height 40
click at [124, 681] on span "add" at bounding box center [116, 678] width 19 height 23
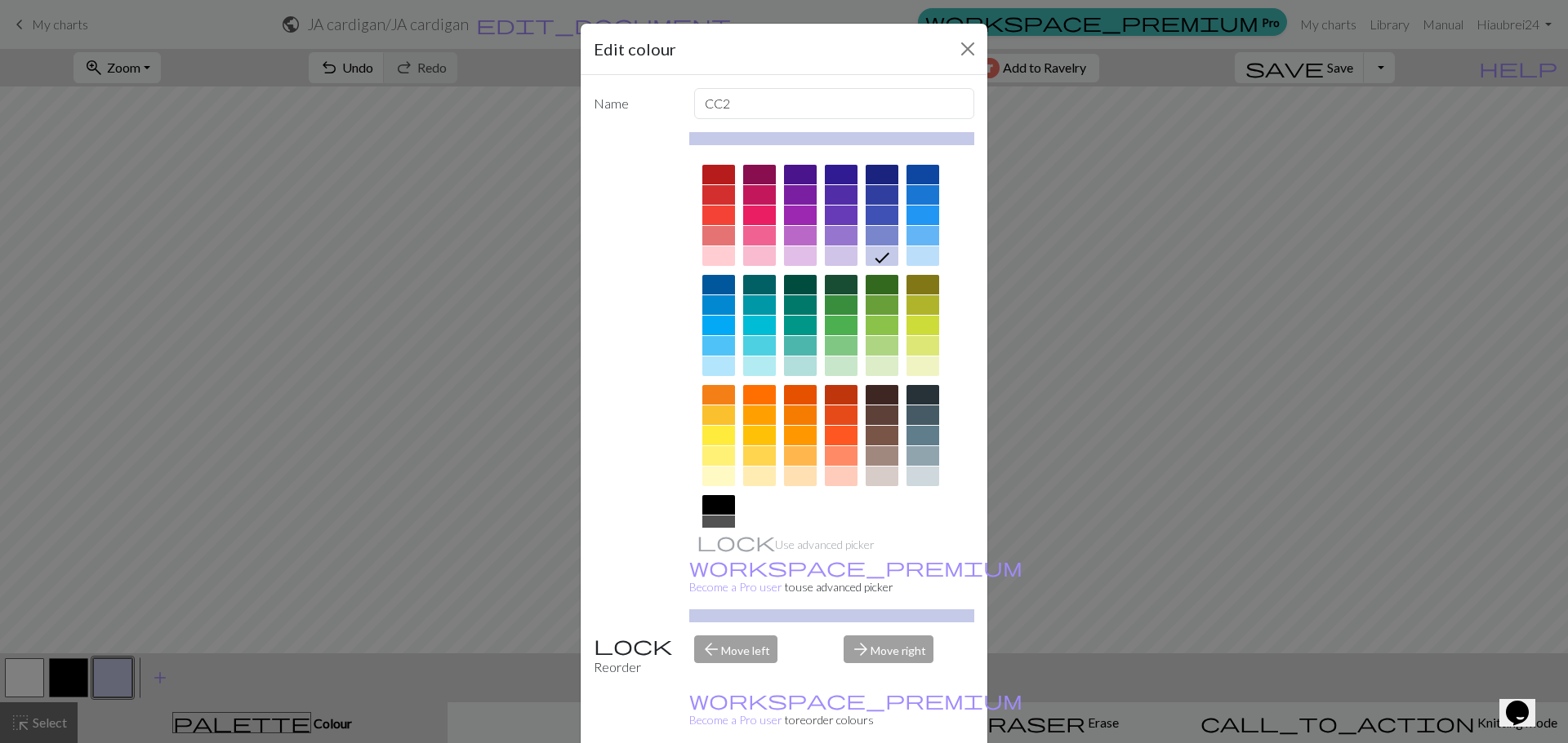
click at [113, 677] on div "Edit colour Name CC2 Use advanced picker workspace_premium Become a Pro user to…" at bounding box center [784, 371] width 1568 height 743
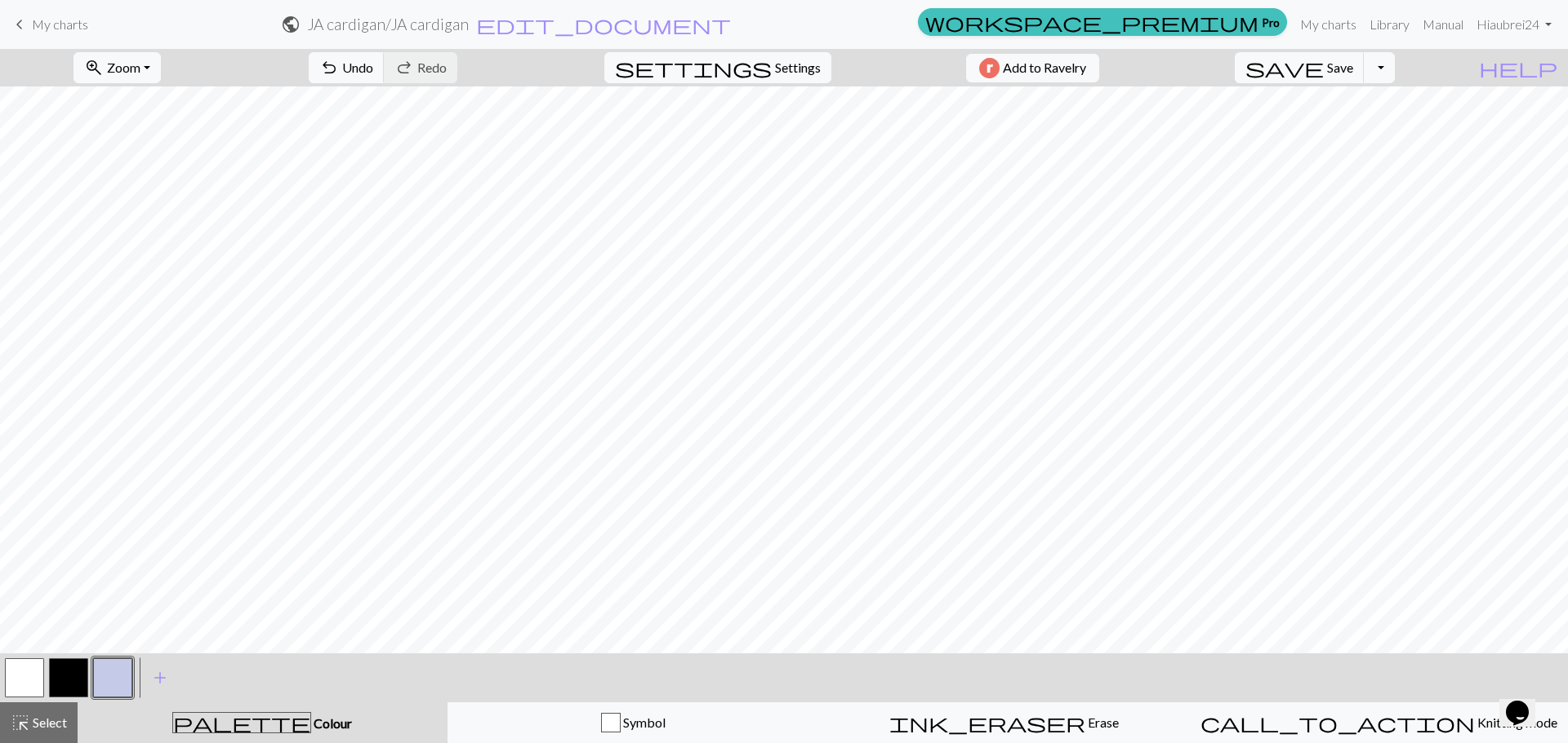
click at [120, 676] on button "button" at bounding box center [113, 677] width 40 height 40
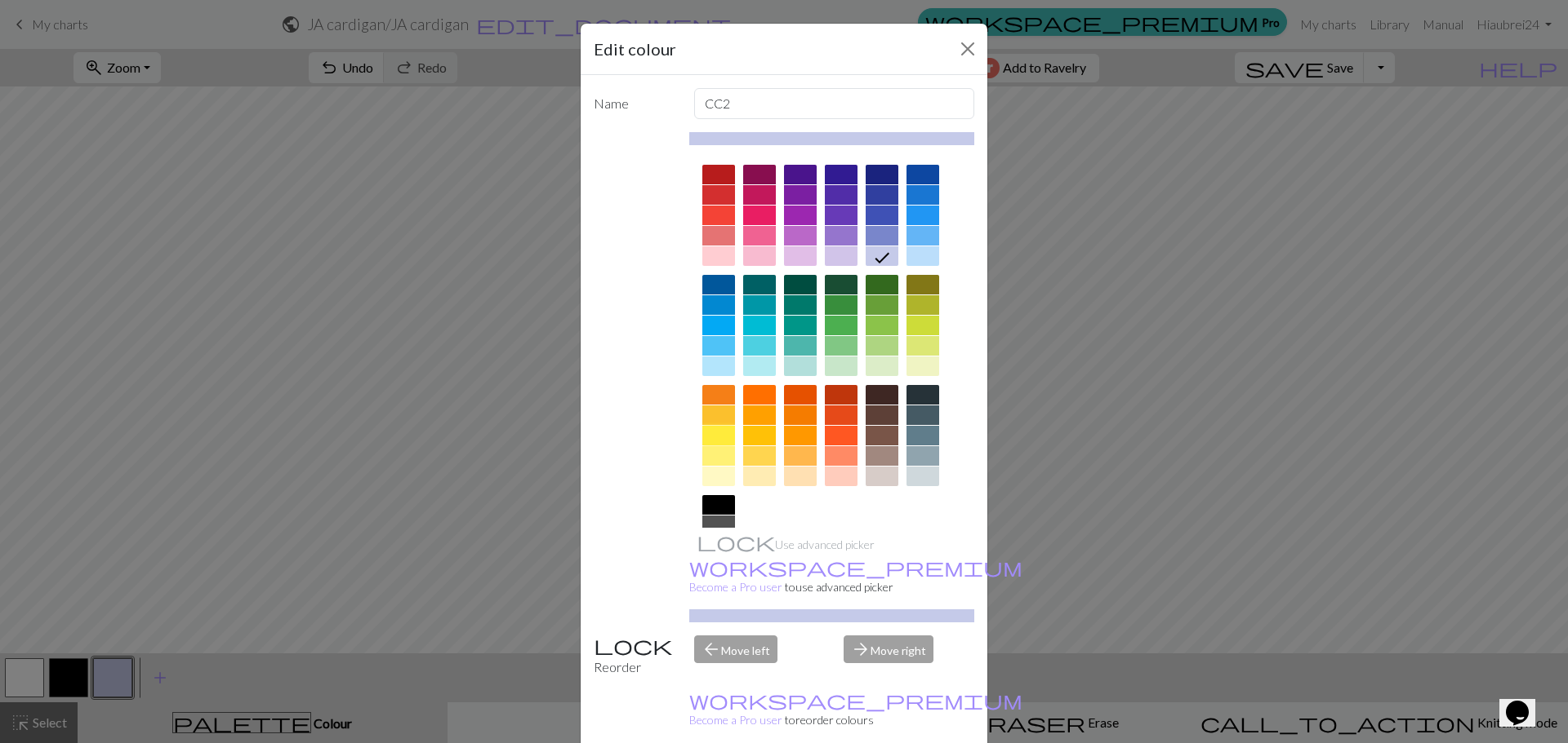
click at [712, 435] on div at bounding box center [718, 436] width 33 height 19
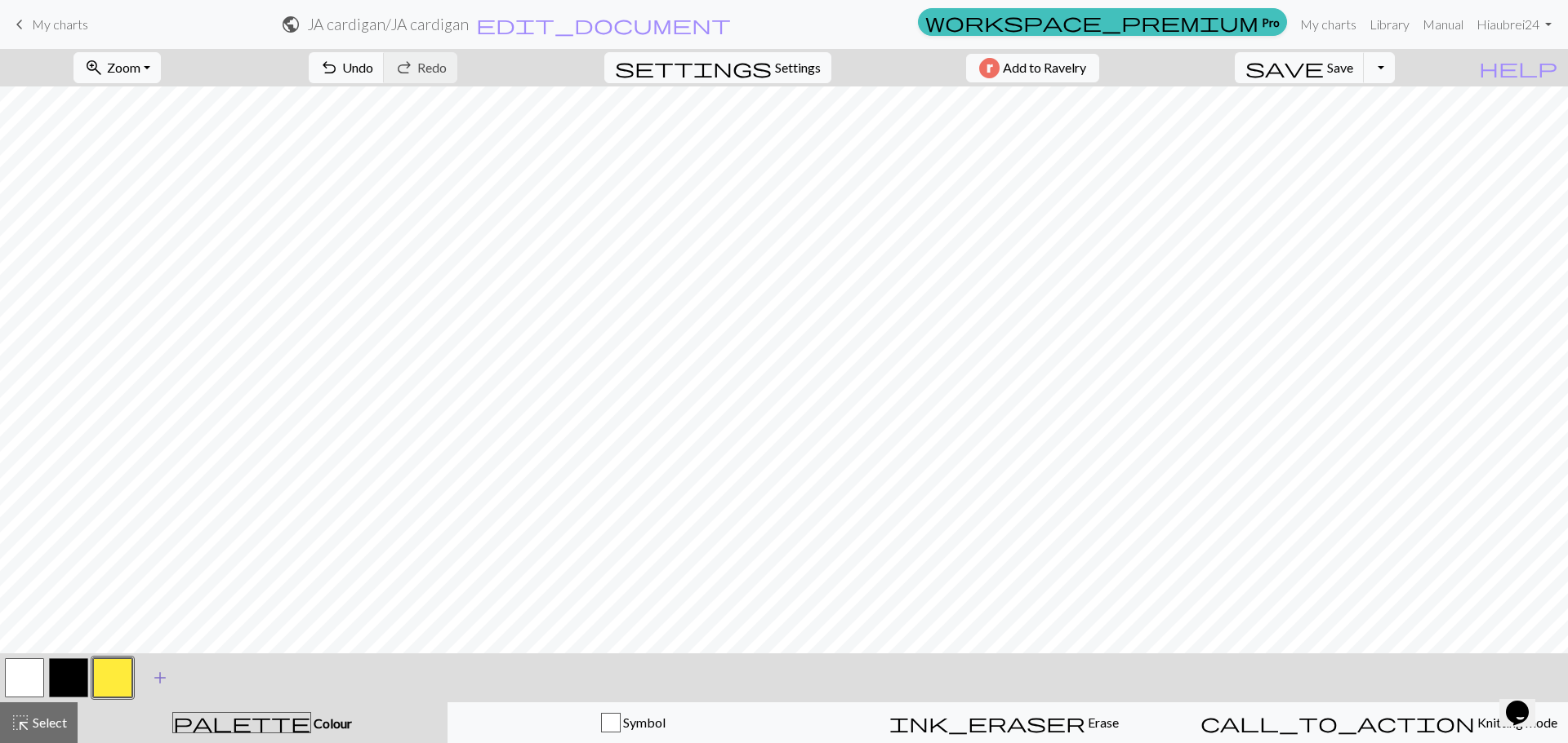
click at [155, 670] on span "add" at bounding box center [160, 678] width 19 height 23
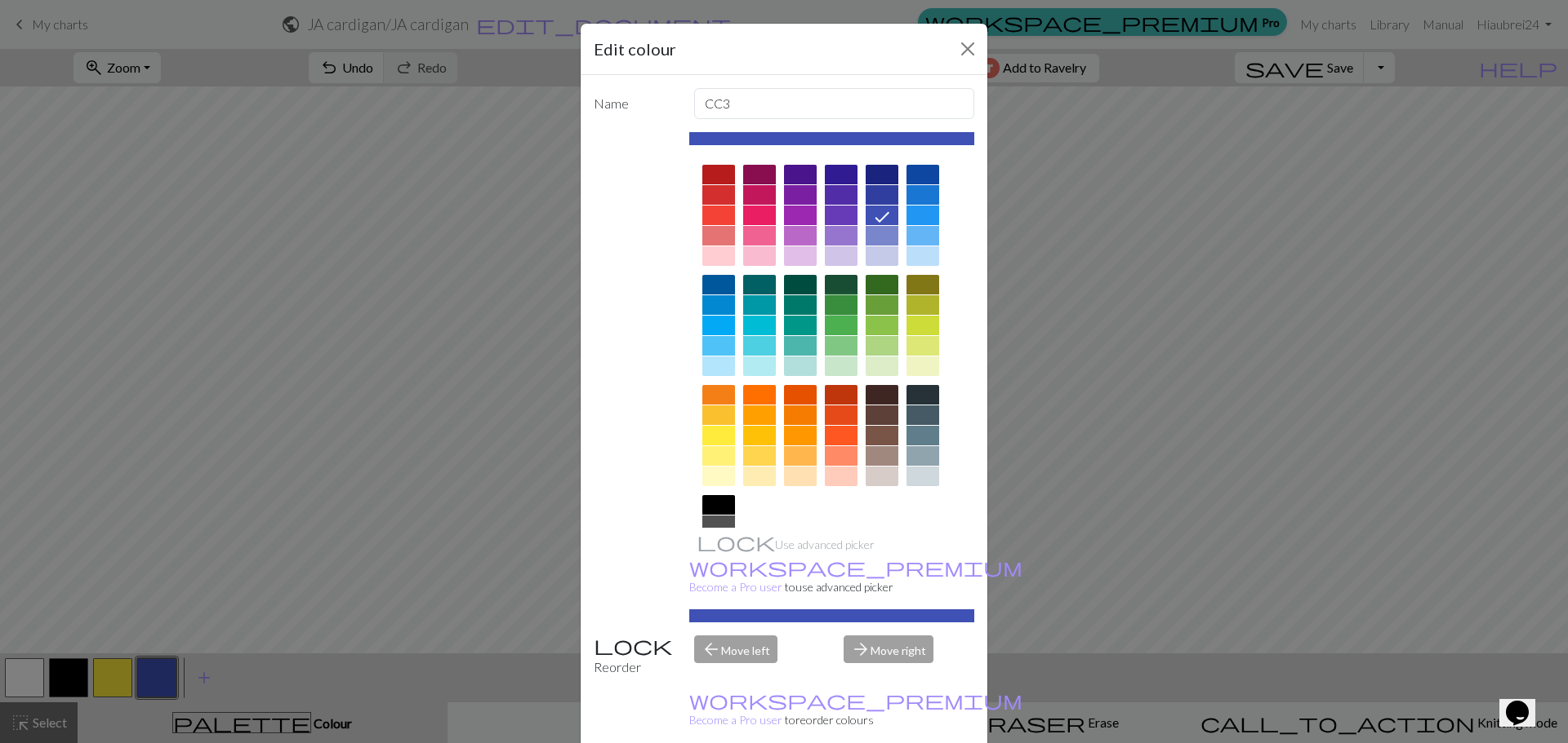
click at [842, 301] on div at bounding box center [841, 305] width 33 height 19
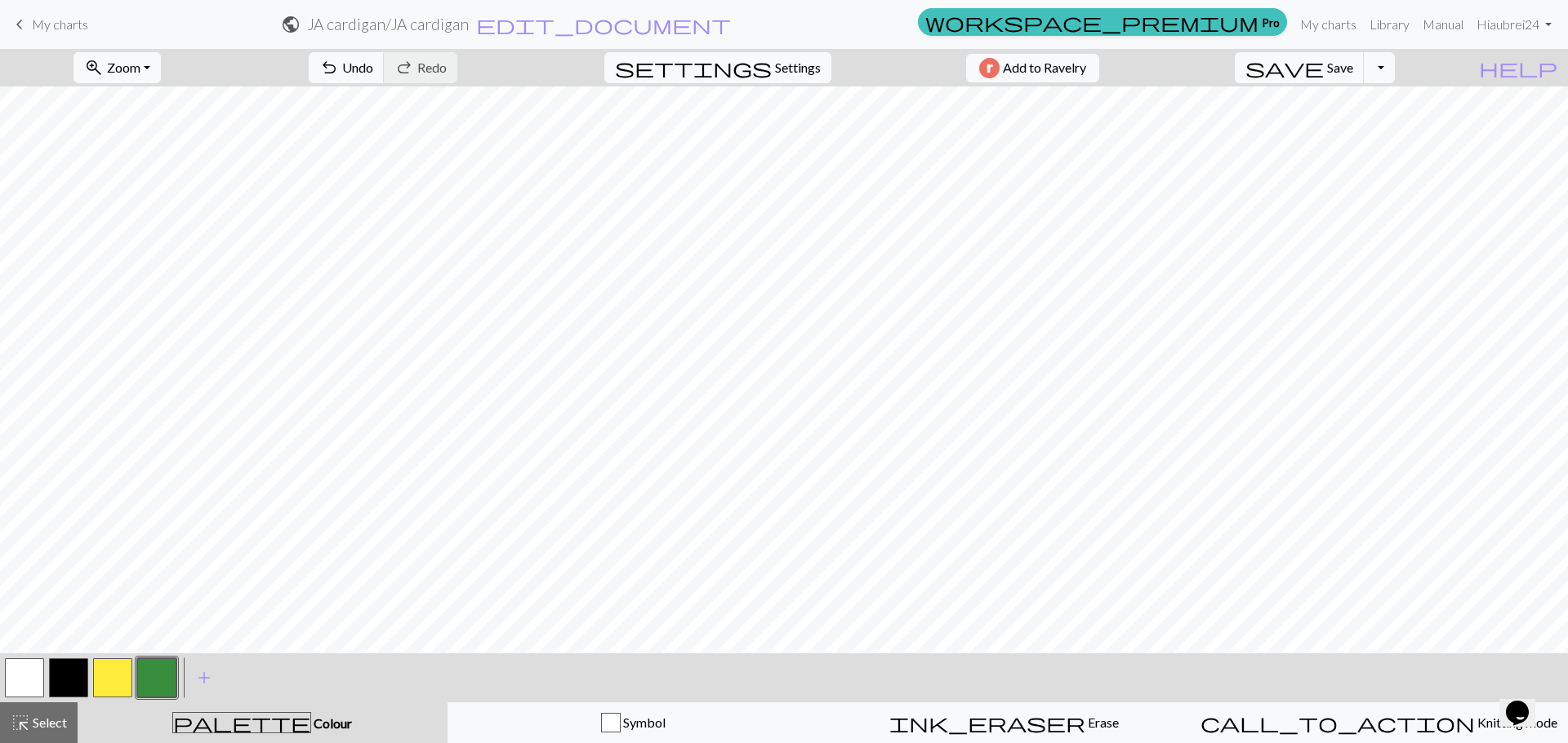
click at [115, 672] on button "button" at bounding box center [113, 677] width 40 height 40
click at [104, 71] on span "zoom_in" at bounding box center [94, 67] width 19 height 23
click at [108, 98] on button "Fit all" at bounding box center [139, 103] width 129 height 26
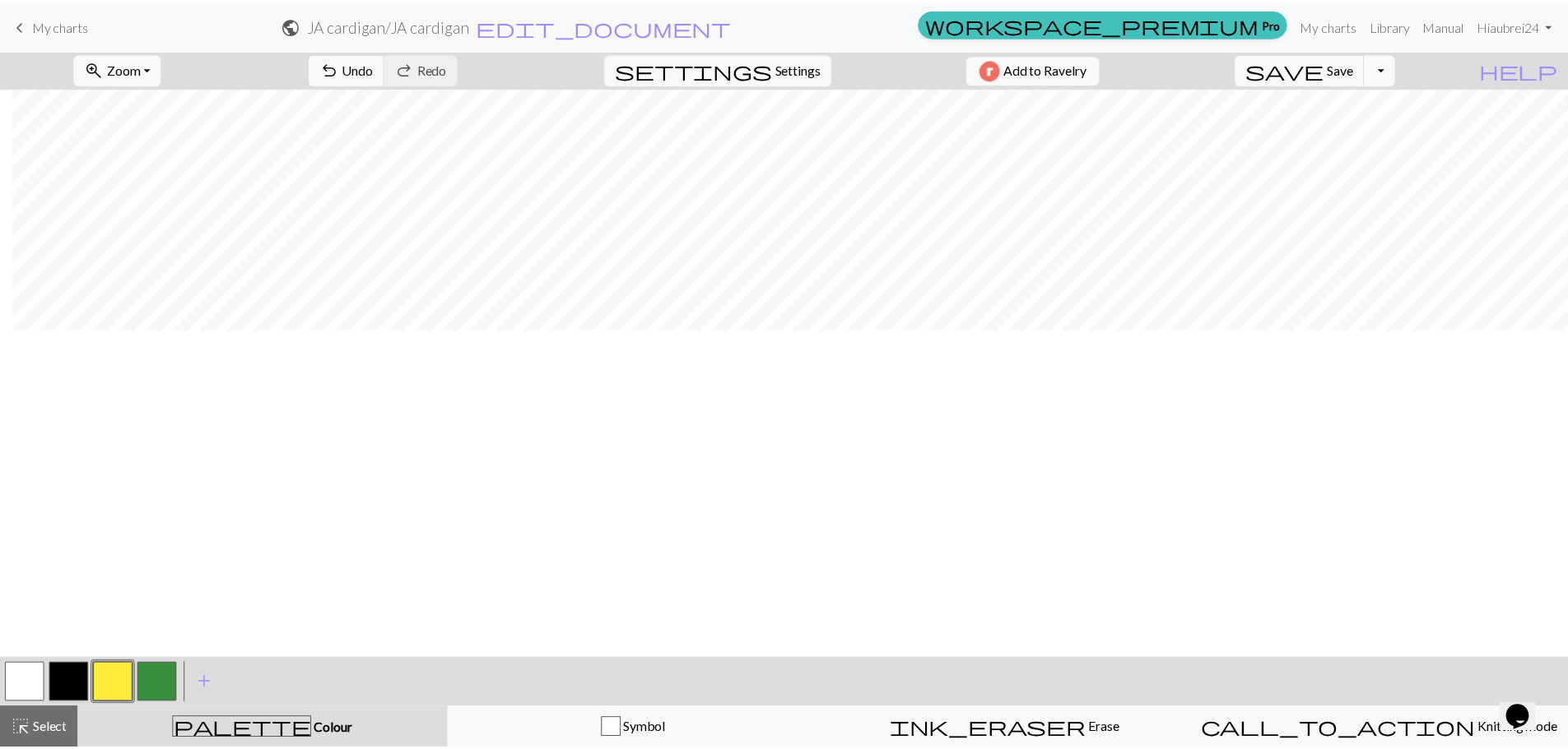
scroll to position [0, 13]
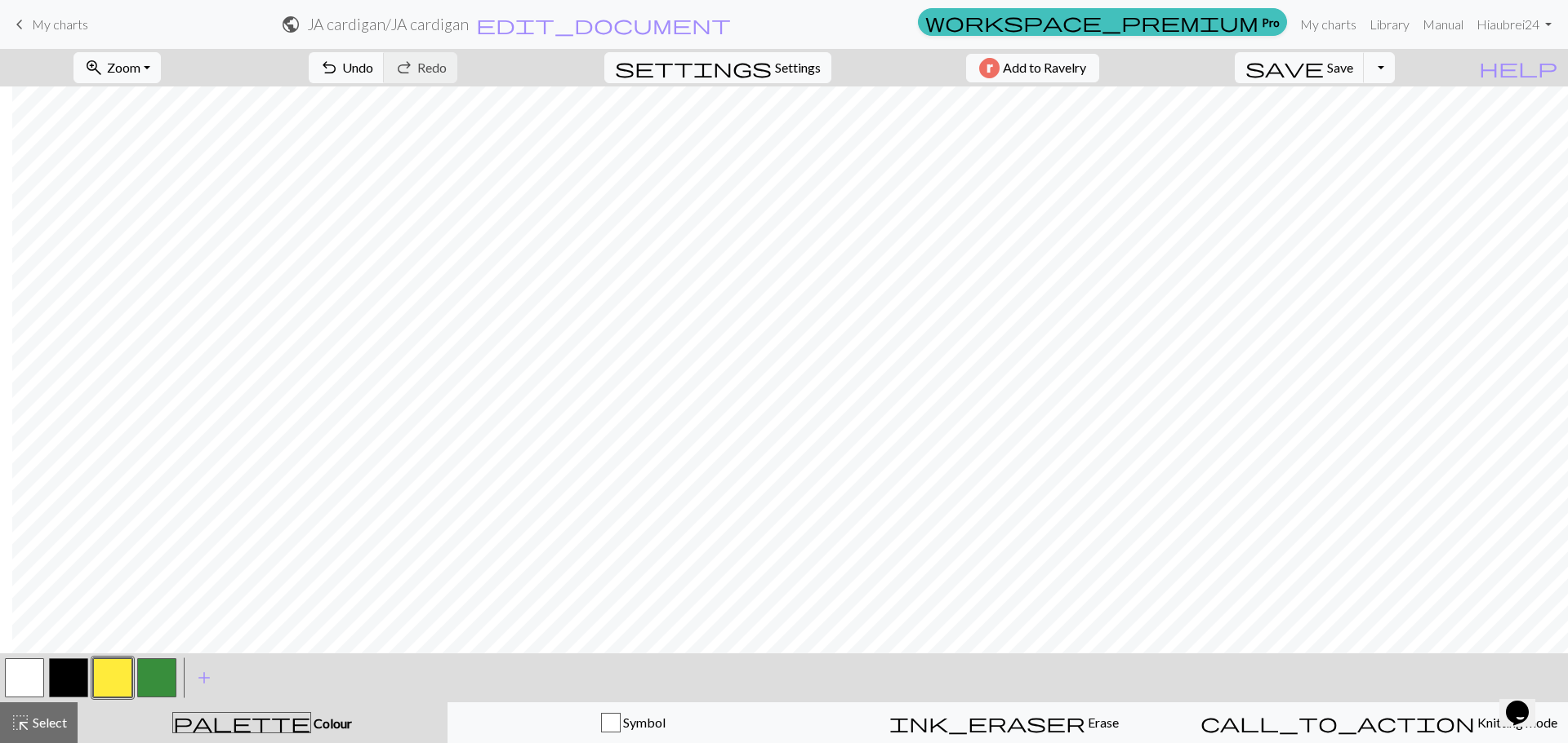
click at [48, 30] on span "My charts" at bounding box center [60, 24] width 56 height 15
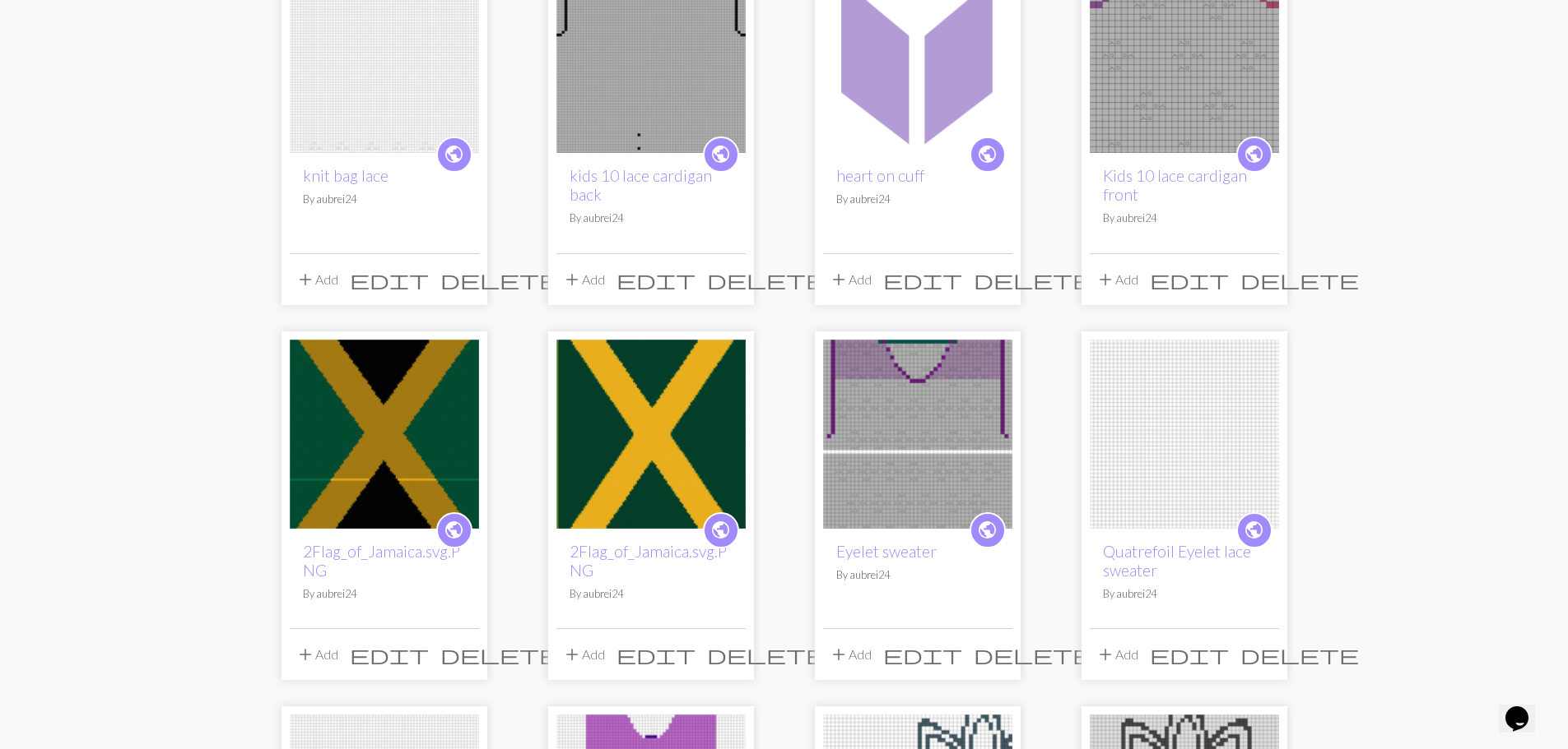
scroll to position [576, 0]
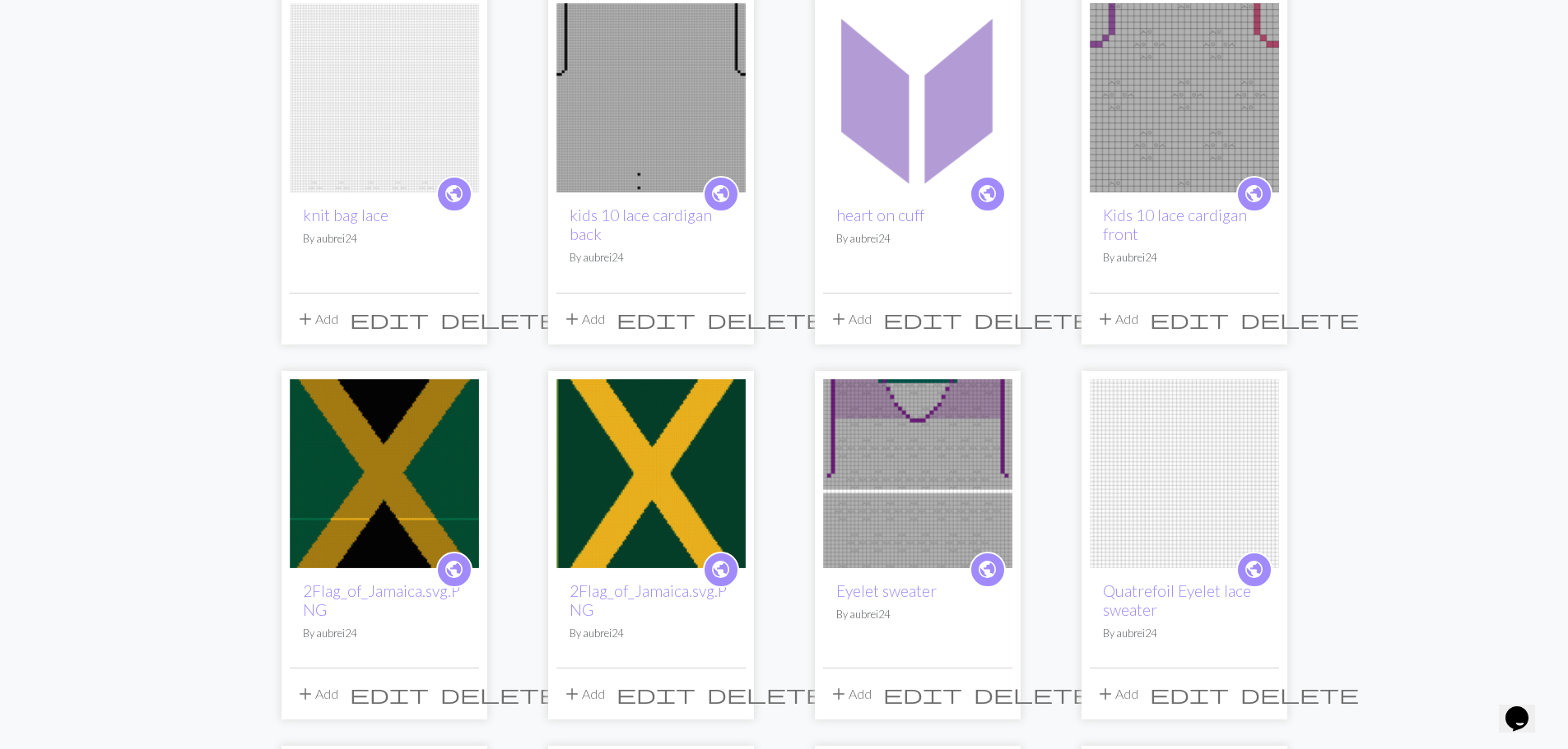
click at [730, 686] on span "delete" at bounding box center [766, 695] width 119 height 23
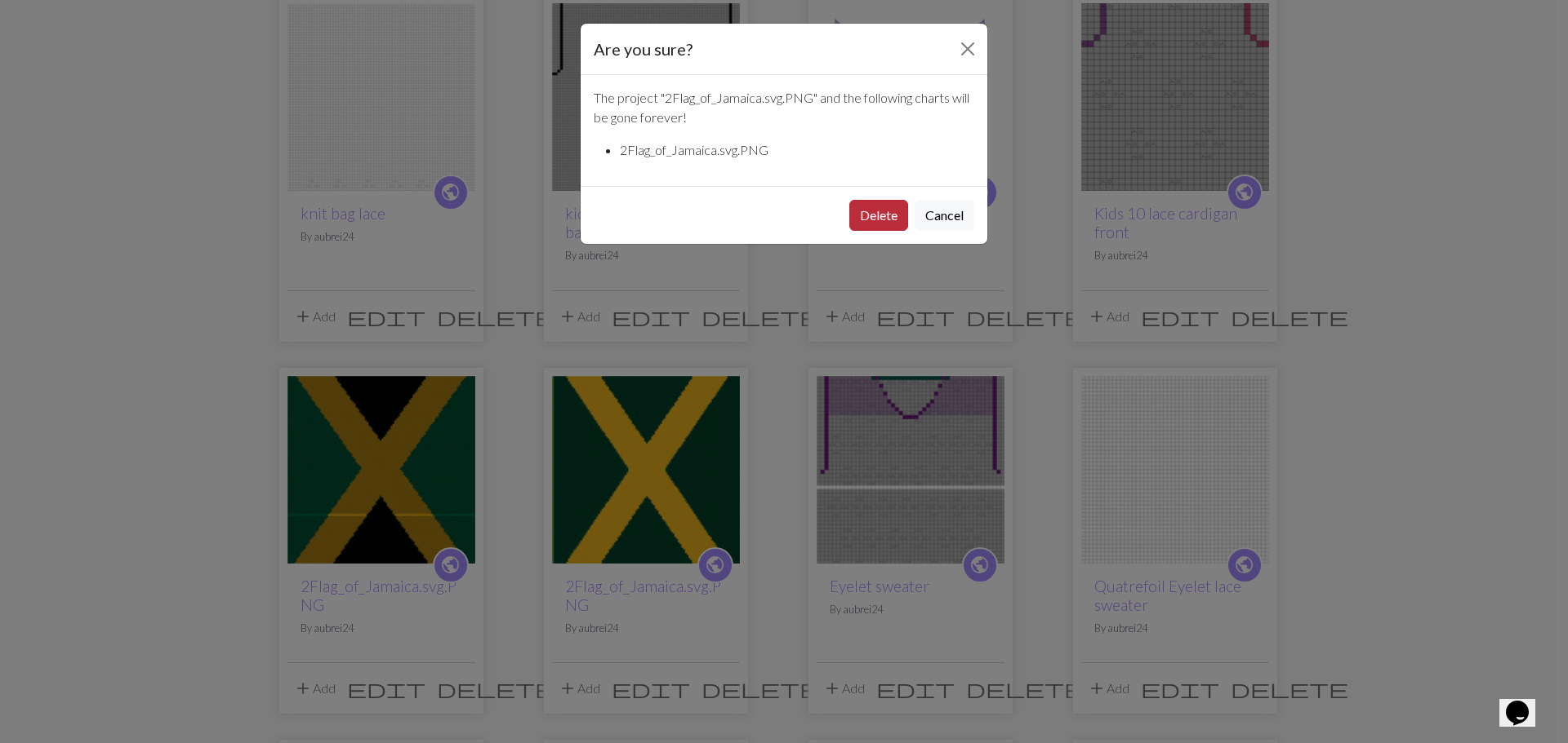
click at [867, 205] on button "Delete" at bounding box center [879, 215] width 59 height 31
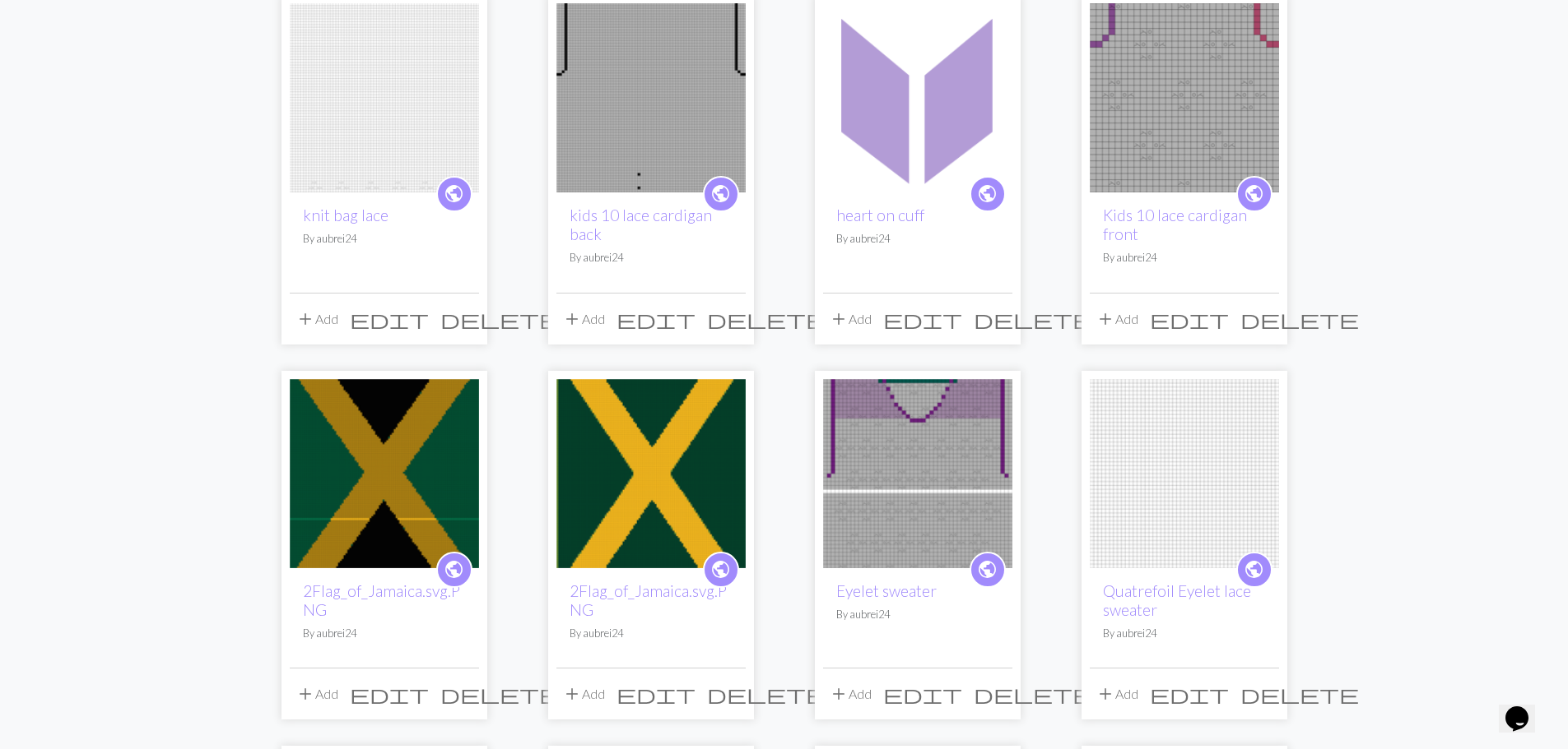
click at [733, 698] on span "delete" at bounding box center [766, 695] width 119 height 23
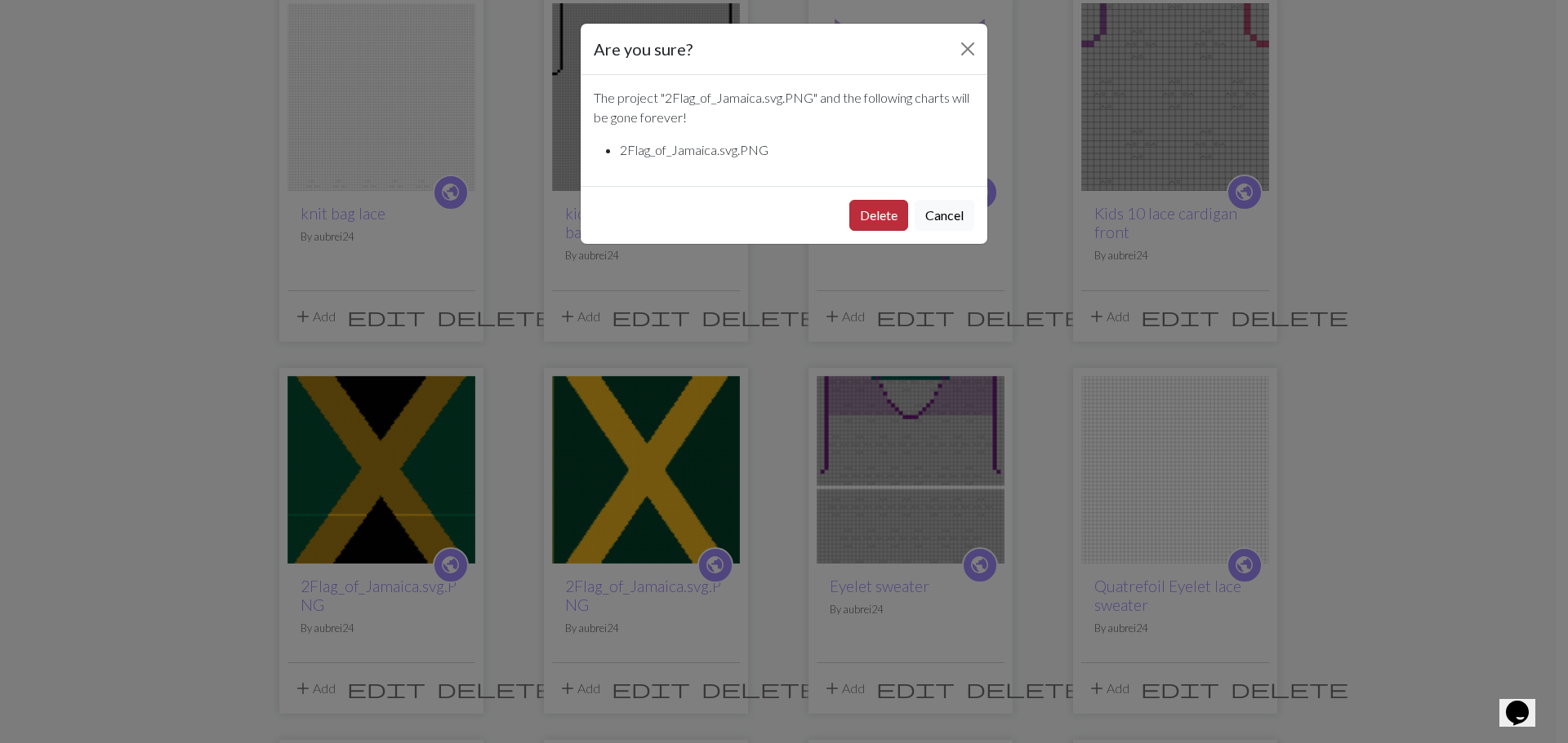
click at [870, 212] on button "Delete" at bounding box center [879, 215] width 59 height 31
